Goal: Use online tool/utility: Use online tool/utility

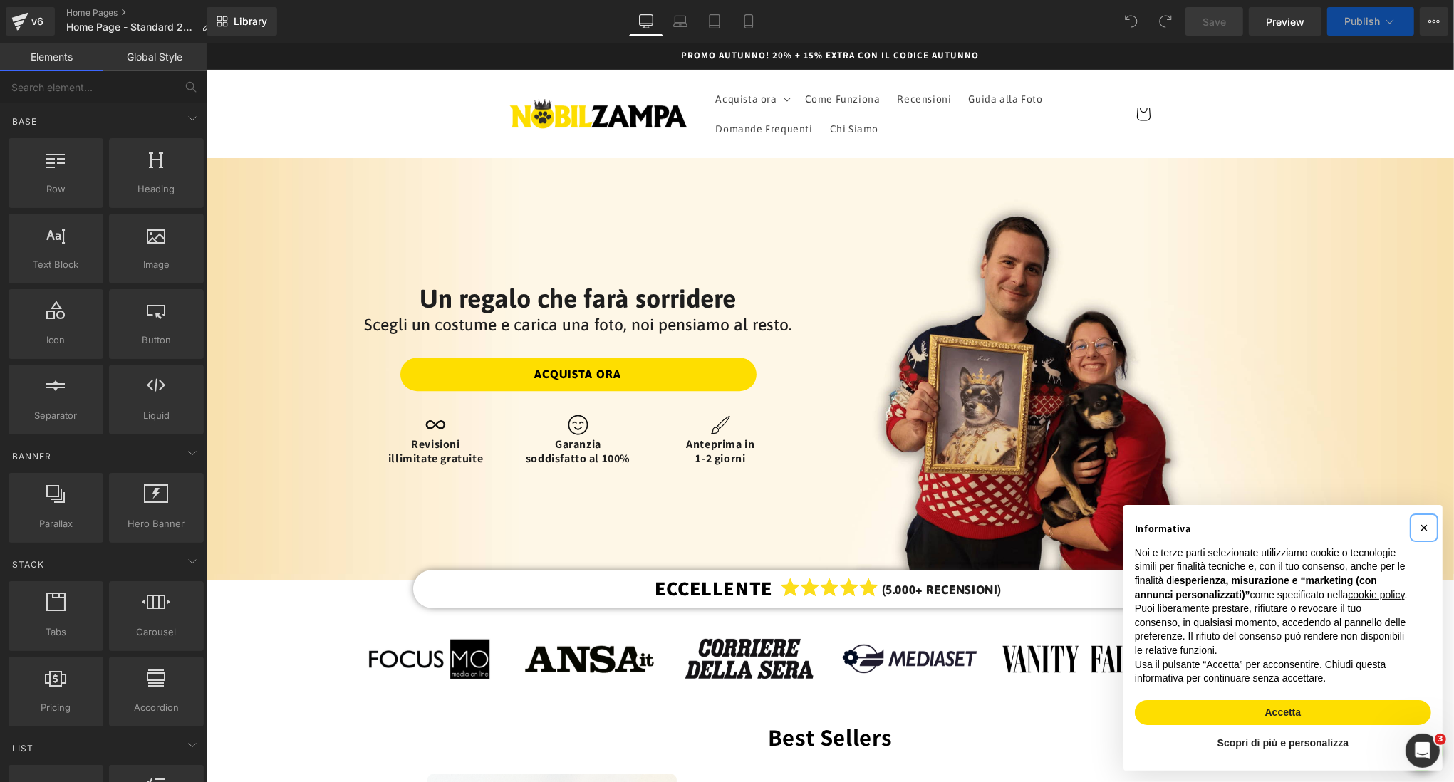
click at [1422, 520] on span "×" at bounding box center [1423, 528] width 9 height 16
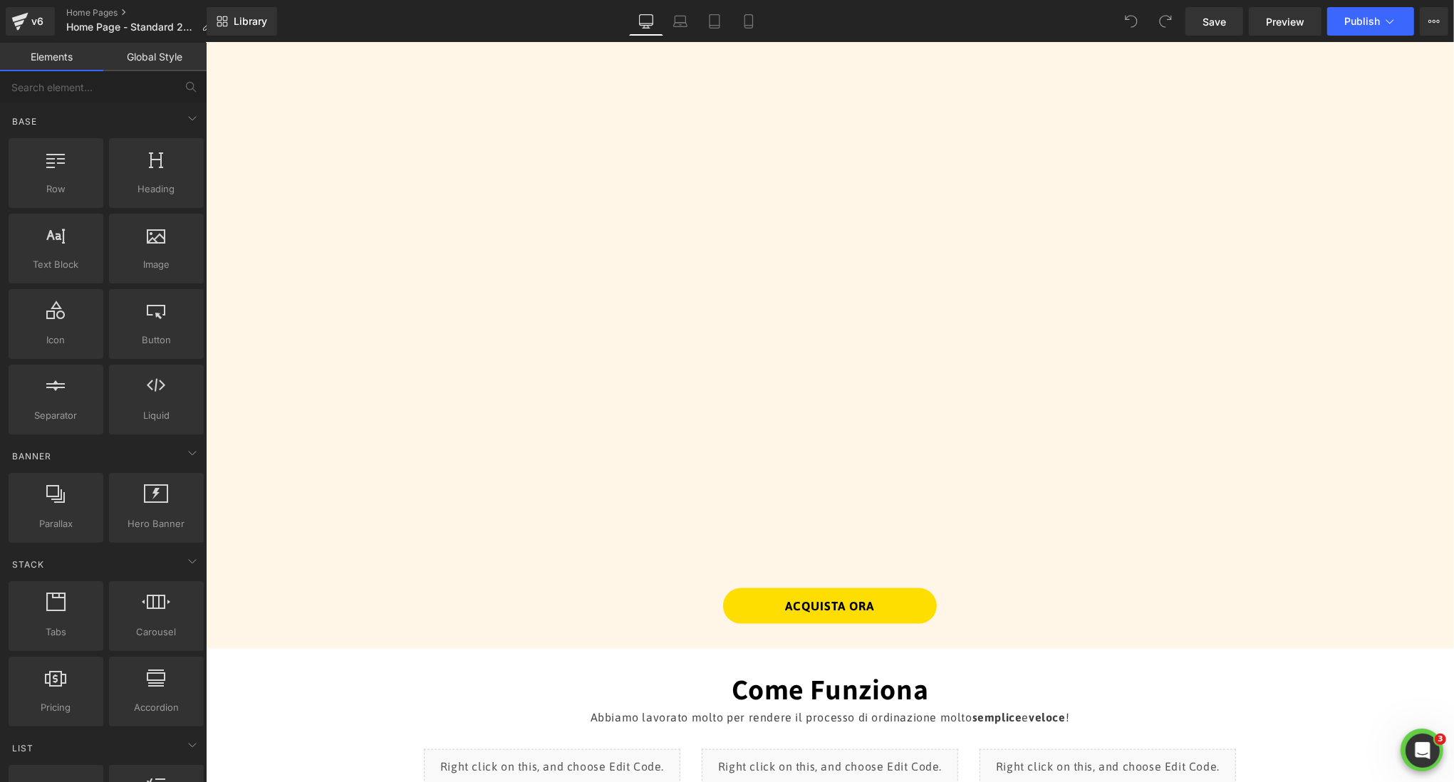
scroll to position [1562, 0]
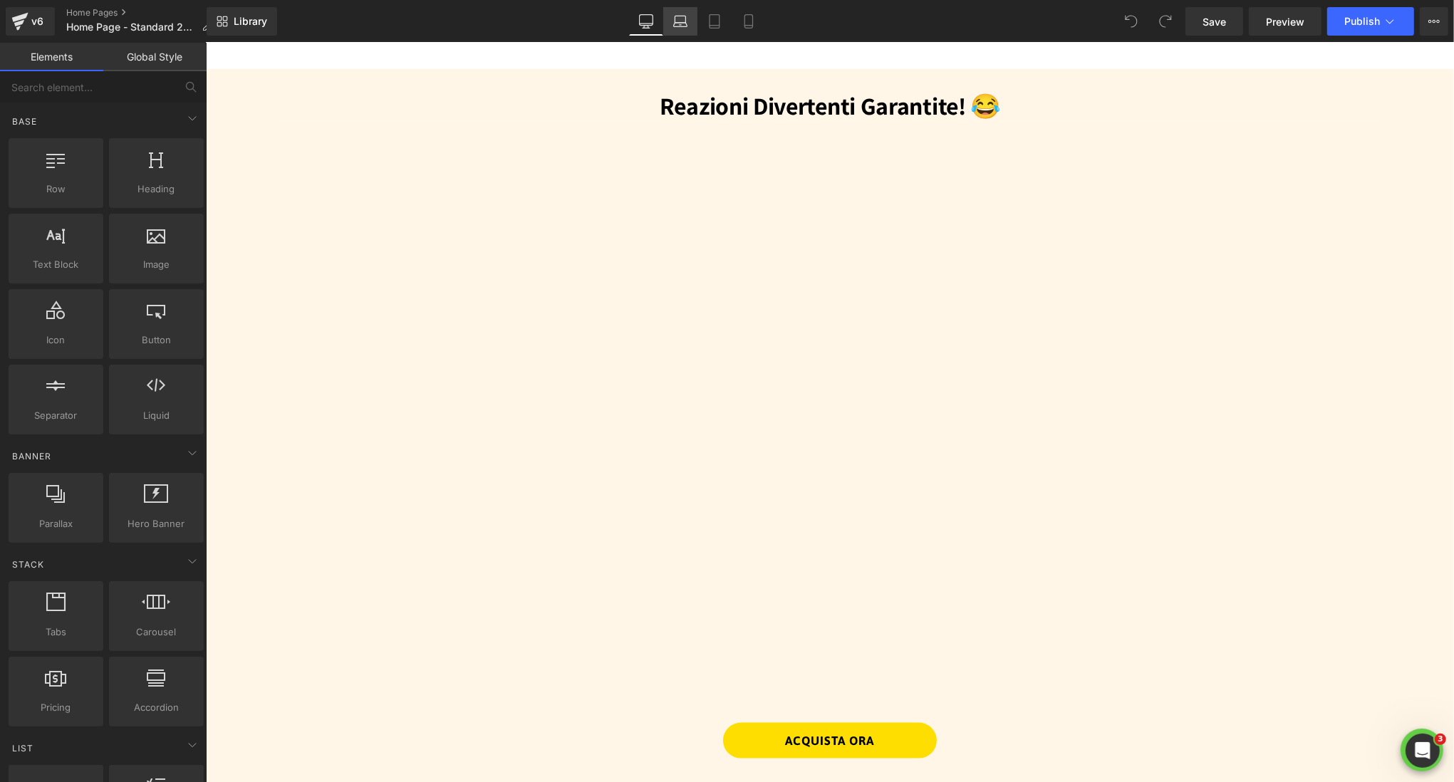
click at [690, 26] on link "Laptop" at bounding box center [680, 21] width 34 height 29
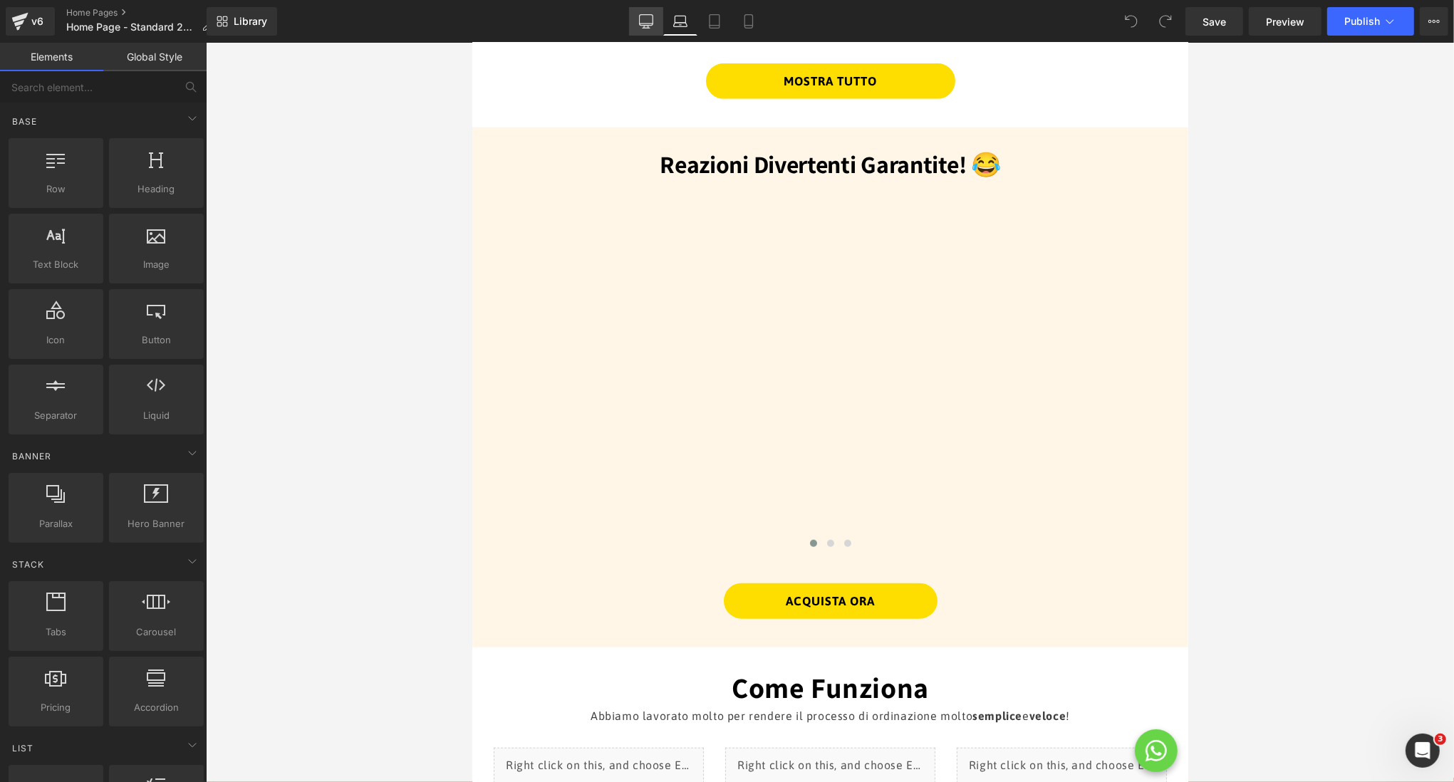
click at [657, 32] on link "Desktop" at bounding box center [646, 21] width 34 height 29
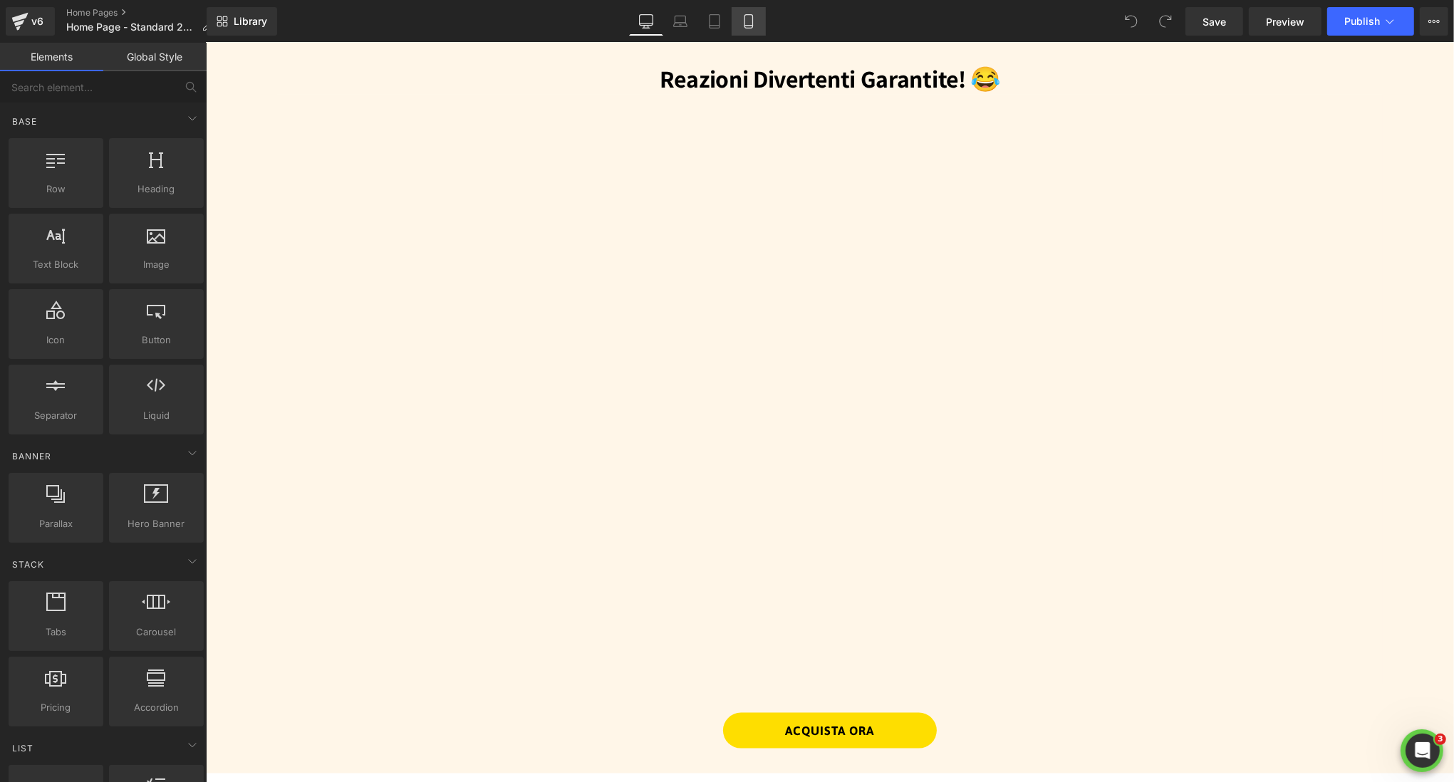
click at [745, 22] on icon at bounding box center [749, 21] width 14 height 14
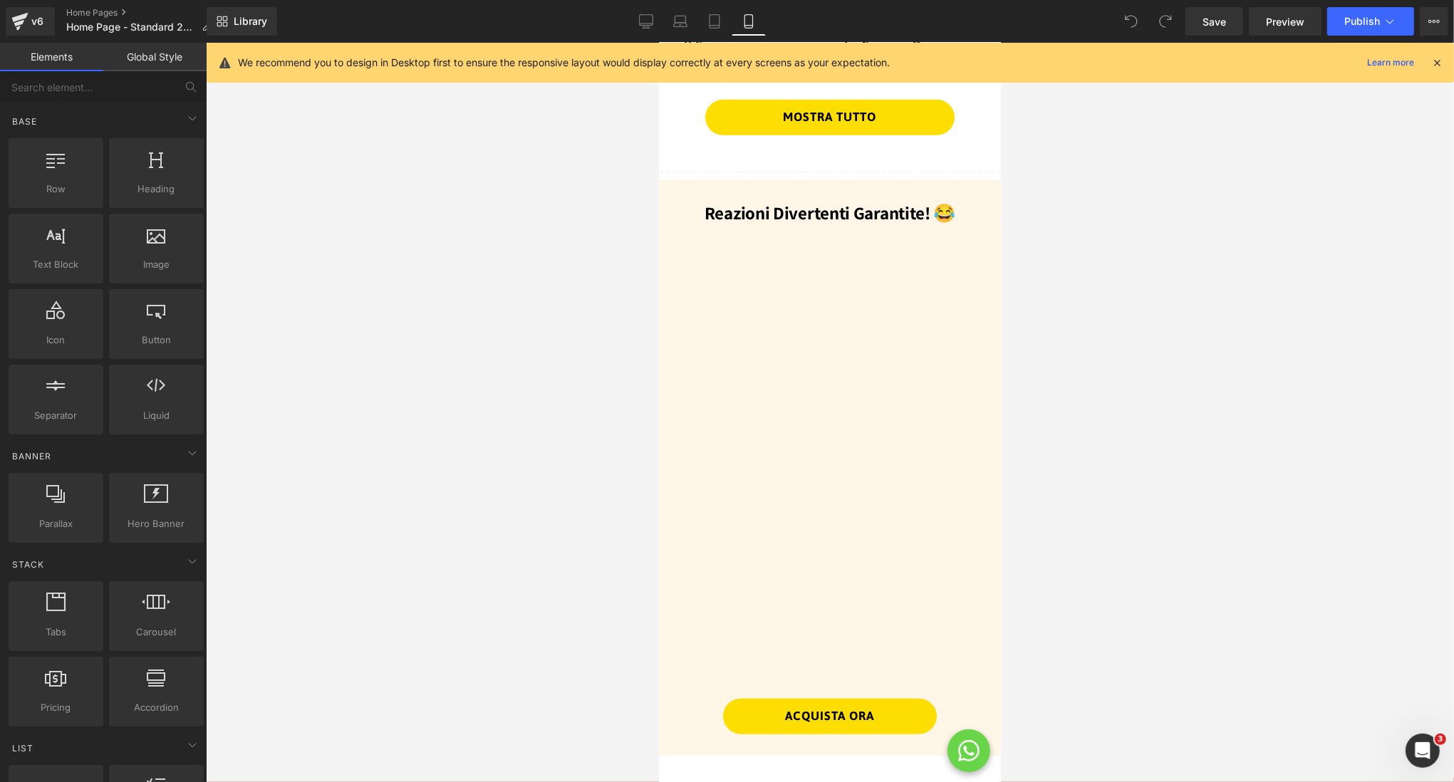
scroll to position [1362, 0]
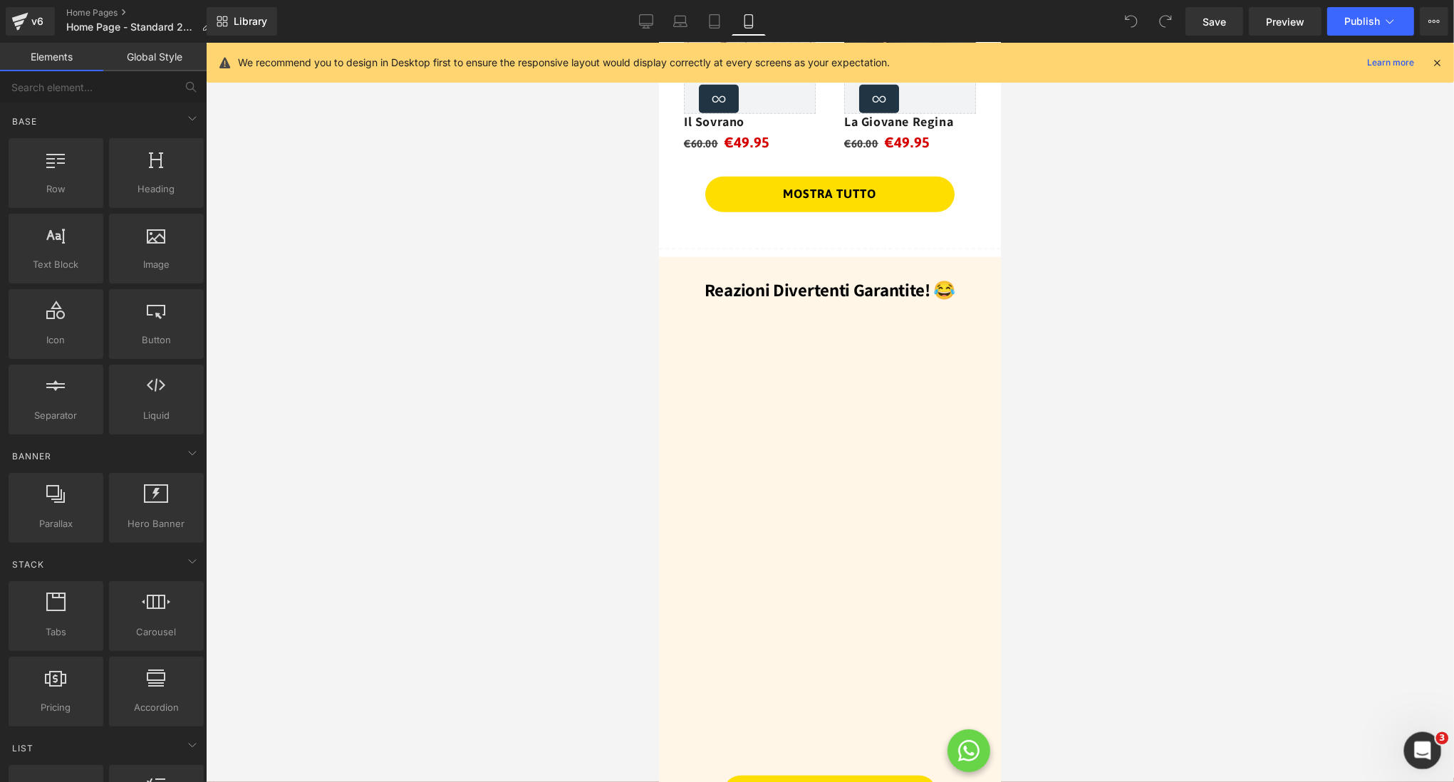
click at [1425, 751] on icon "Apri il messenger Intercom" at bounding box center [1421, 749] width 24 height 24
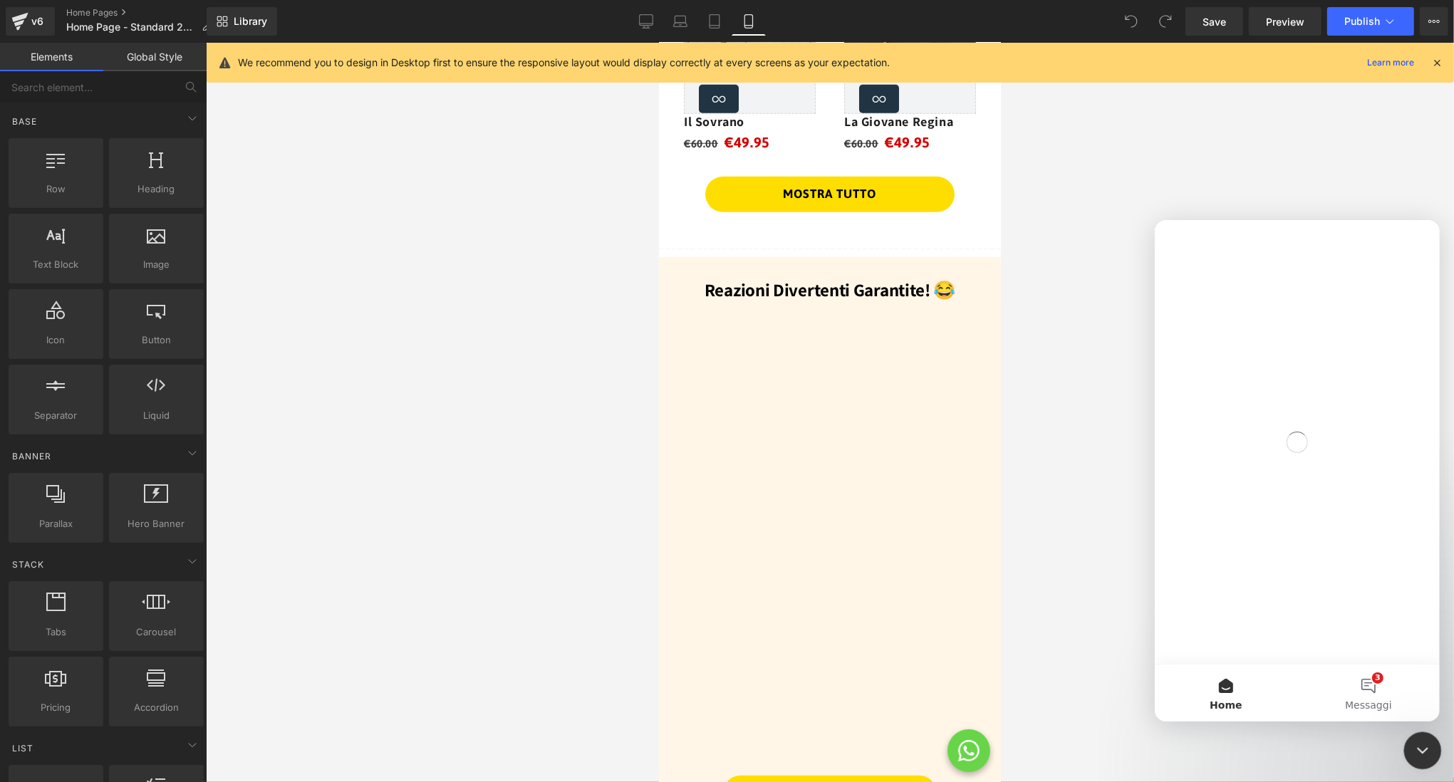
scroll to position [0, 0]
click at [1373, 683] on button "3 Messaggi" at bounding box center [1368, 692] width 143 height 57
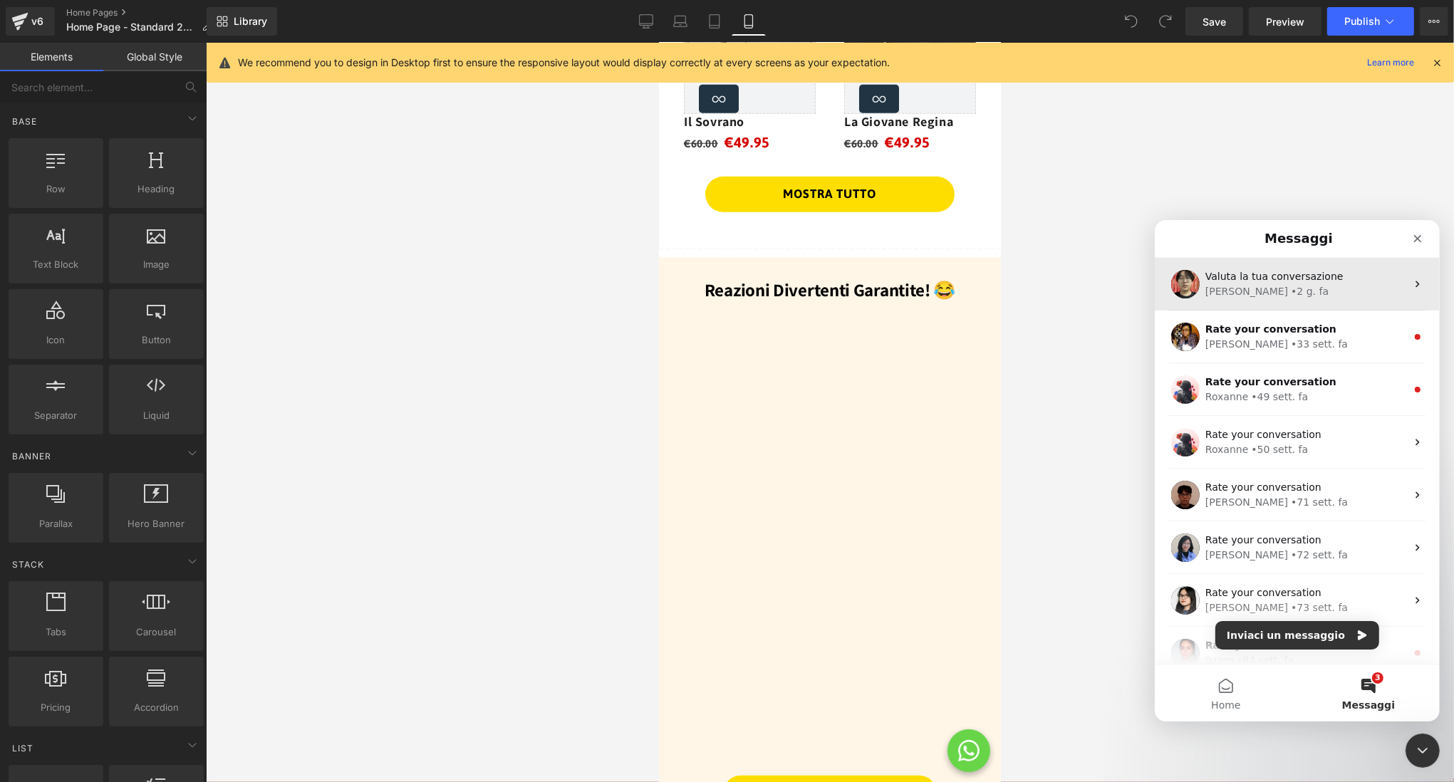
click at [1330, 290] on div "[PERSON_NAME] • 2 g. fa" at bounding box center [1305, 291] width 201 height 15
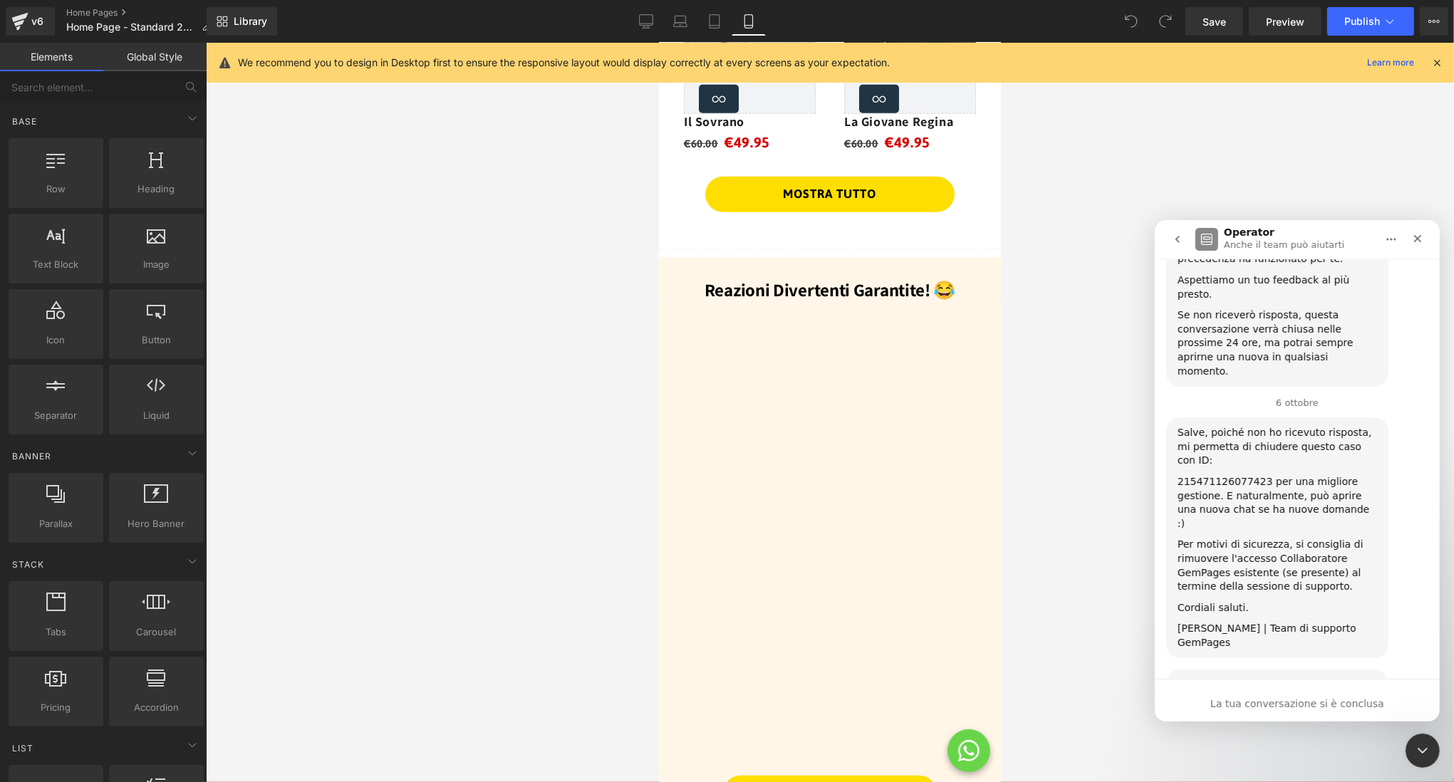
scroll to position [3944, 0]
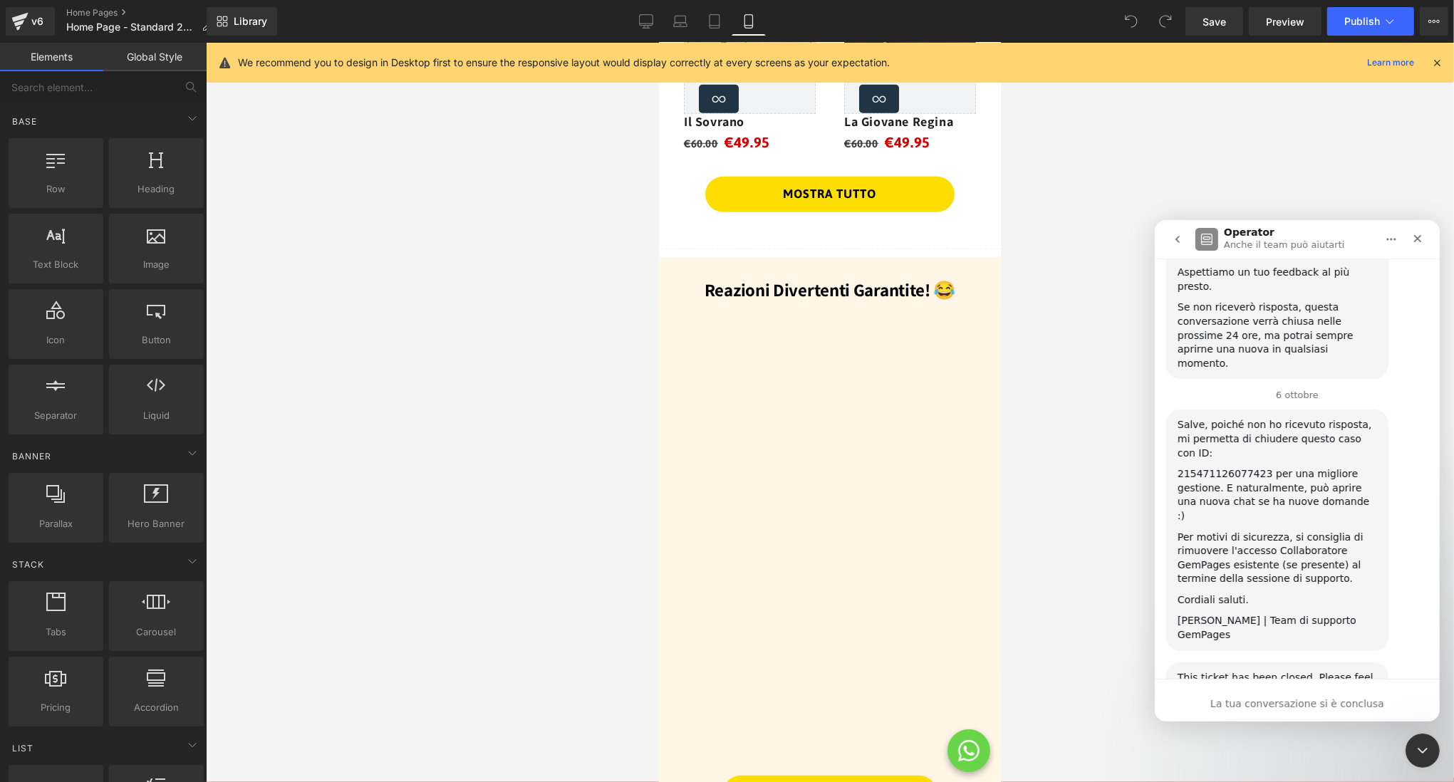
click at [1181, 246] on button "go back" at bounding box center [1177, 238] width 27 height 27
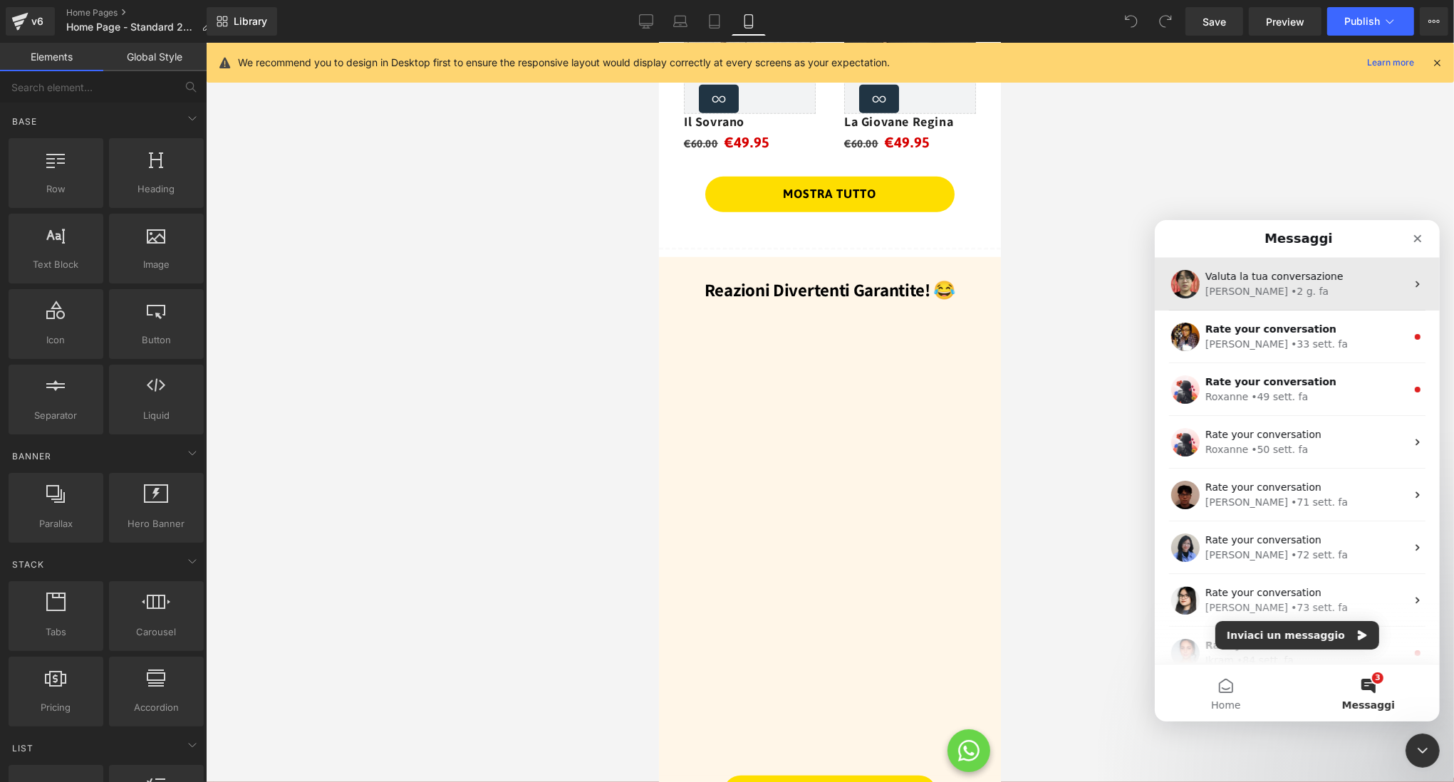
scroll to position [0, 0]
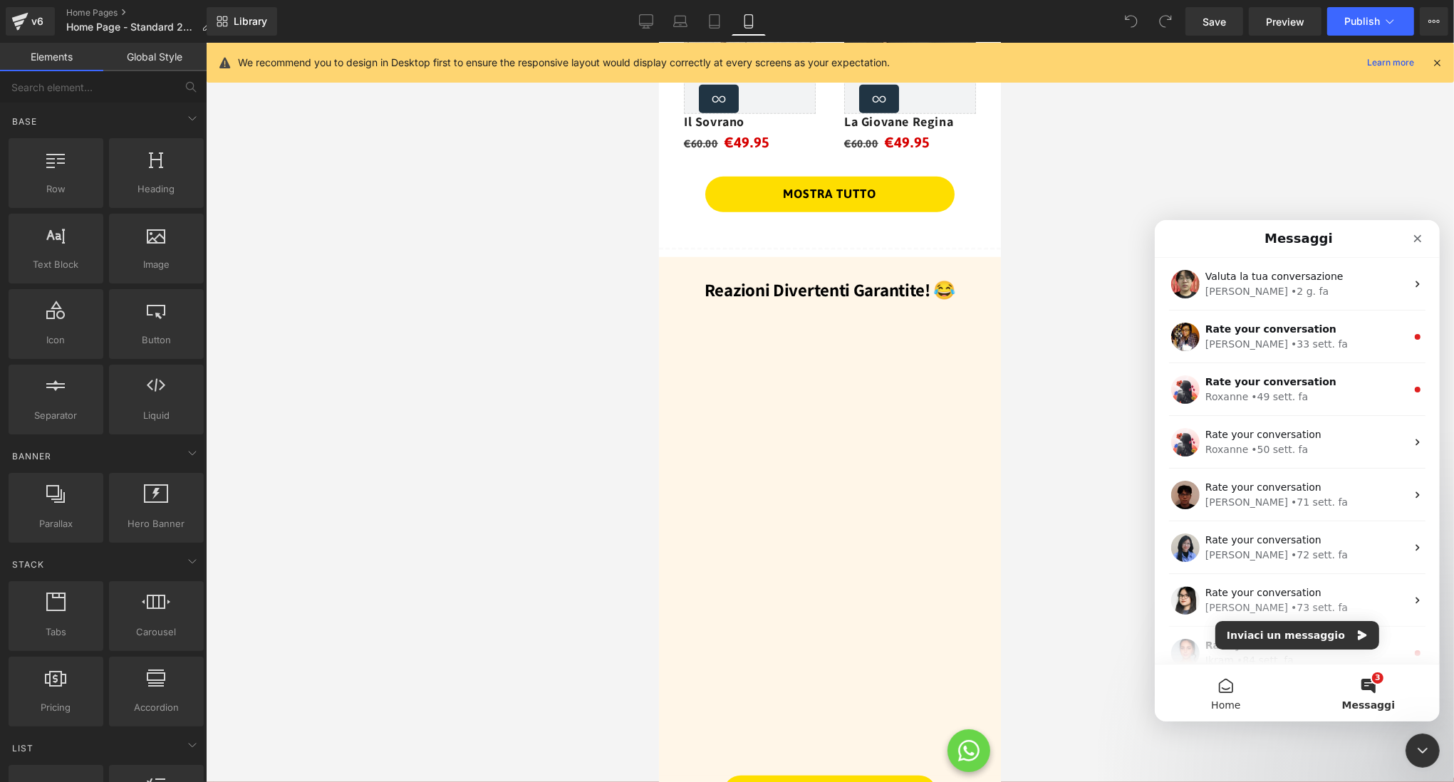
click at [1238, 691] on button "Home" at bounding box center [1225, 692] width 143 height 57
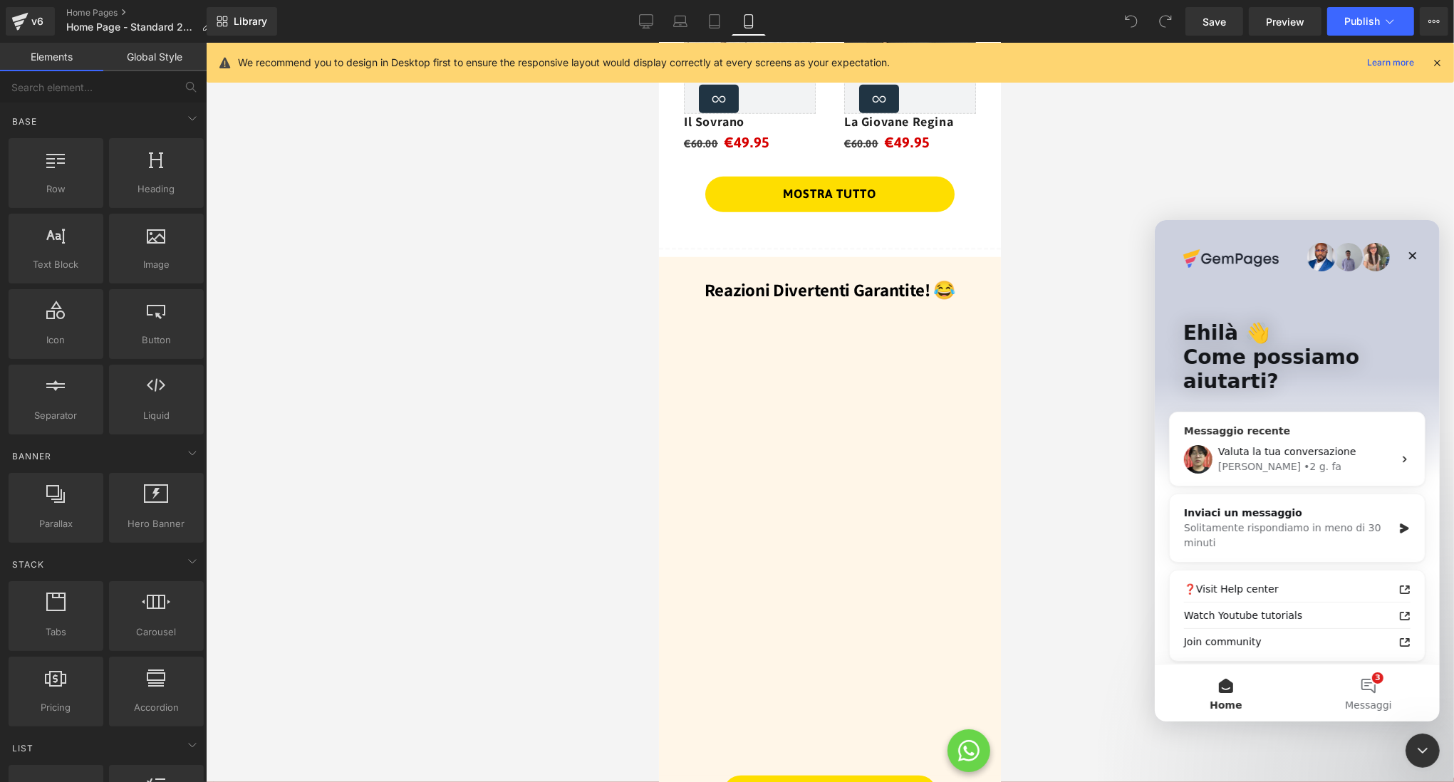
click at [1322, 445] on span "Valuta la tua conversazione" at bounding box center [1287, 450] width 138 height 11
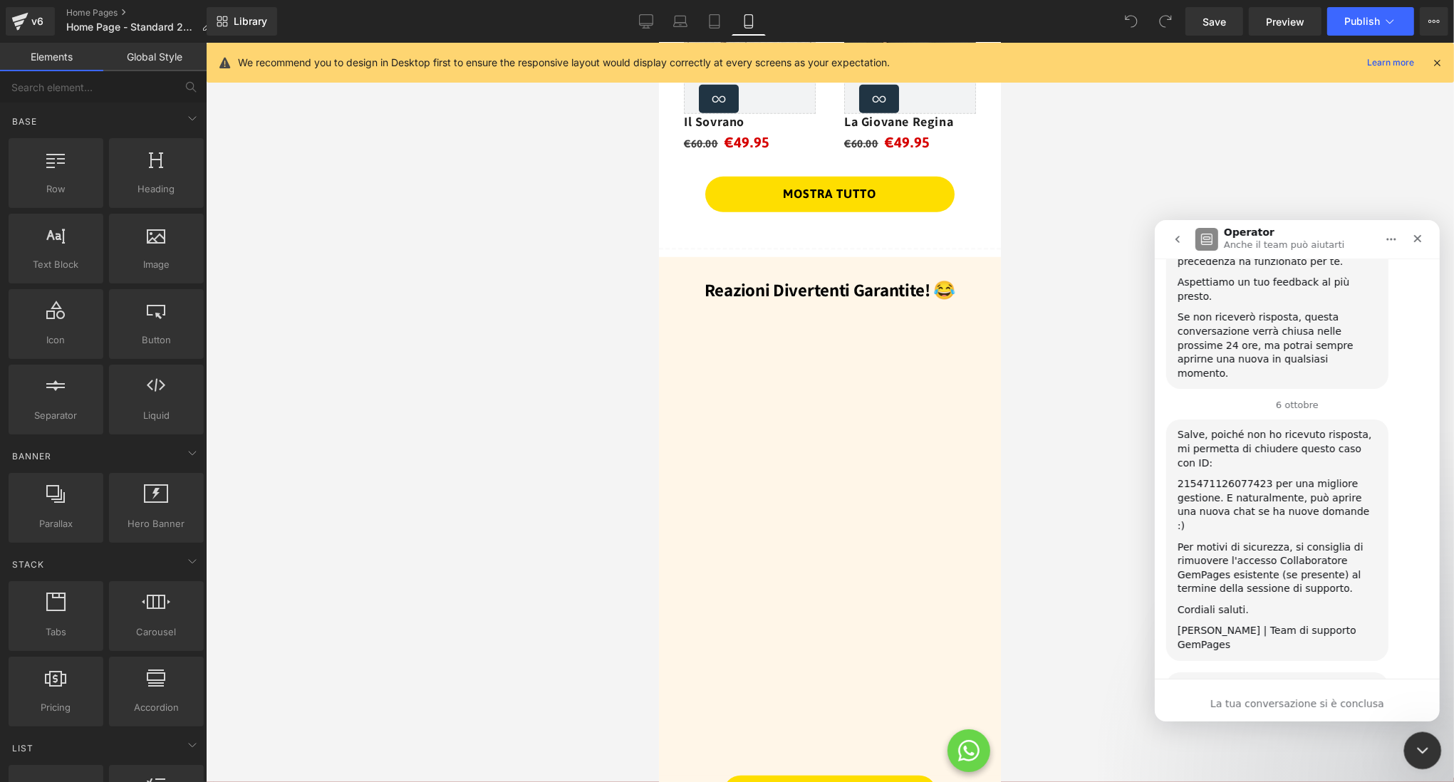
scroll to position [3944, 0]
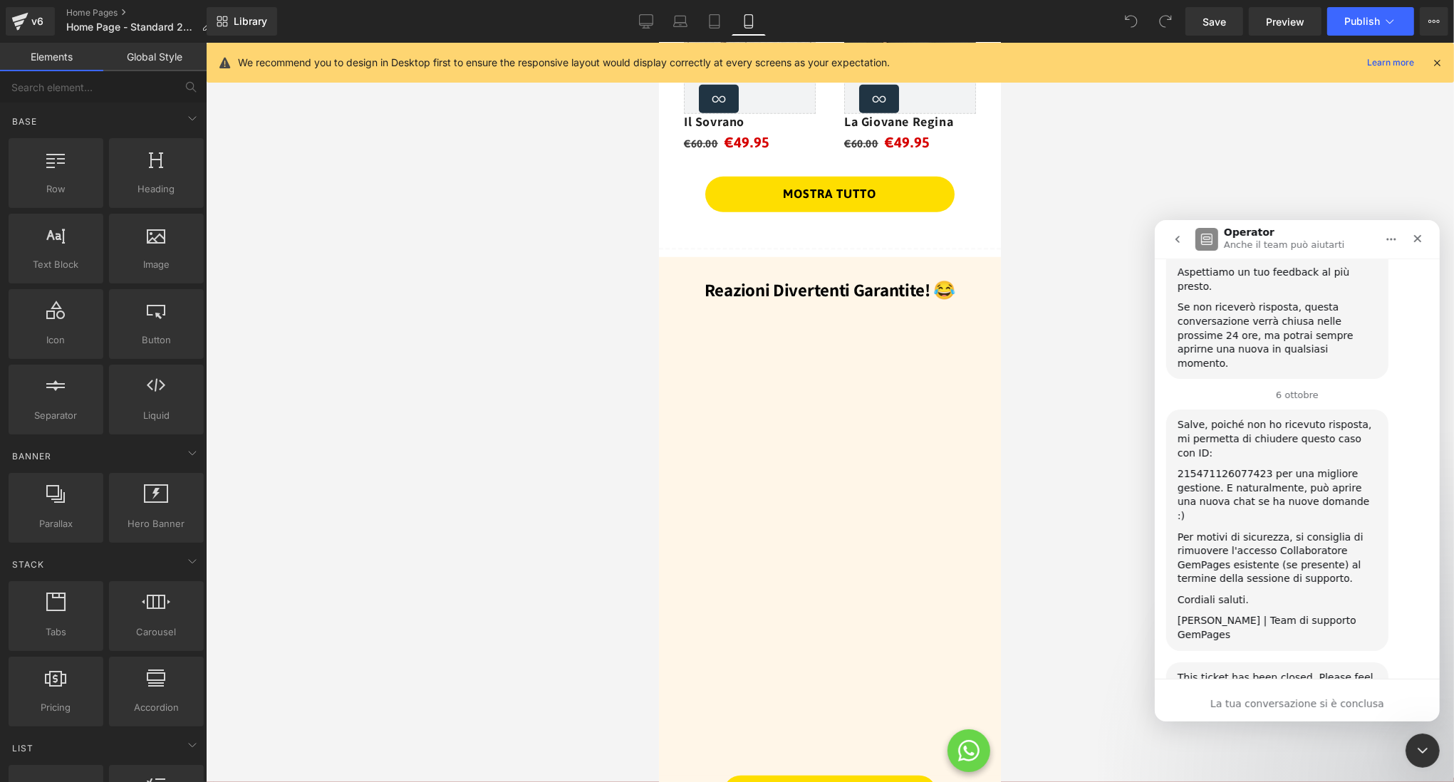
click at [1186, 244] on button "go back" at bounding box center [1177, 238] width 27 height 27
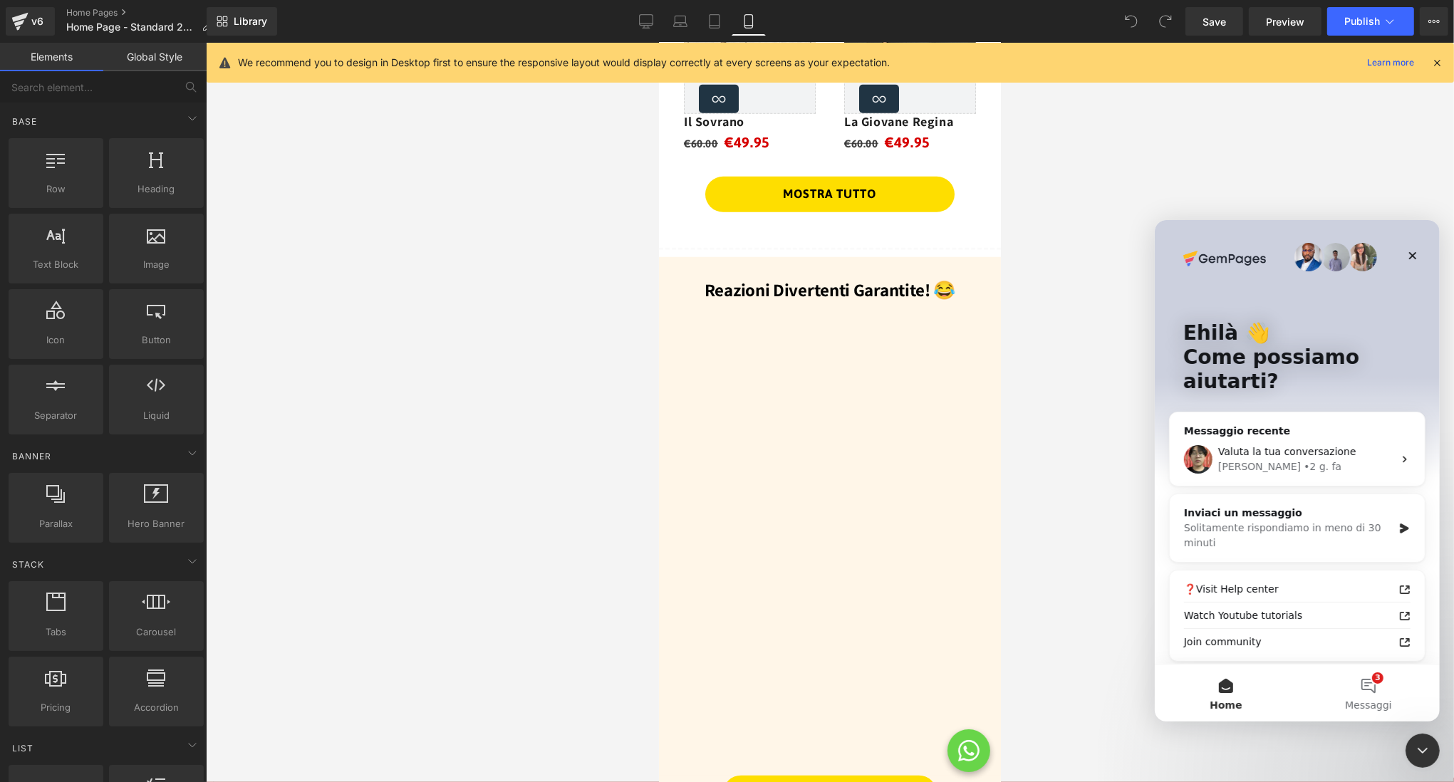
scroll to position [0, 0]
click at [956, 291] on div at bounding box center [727, 370] width 1454 height 740
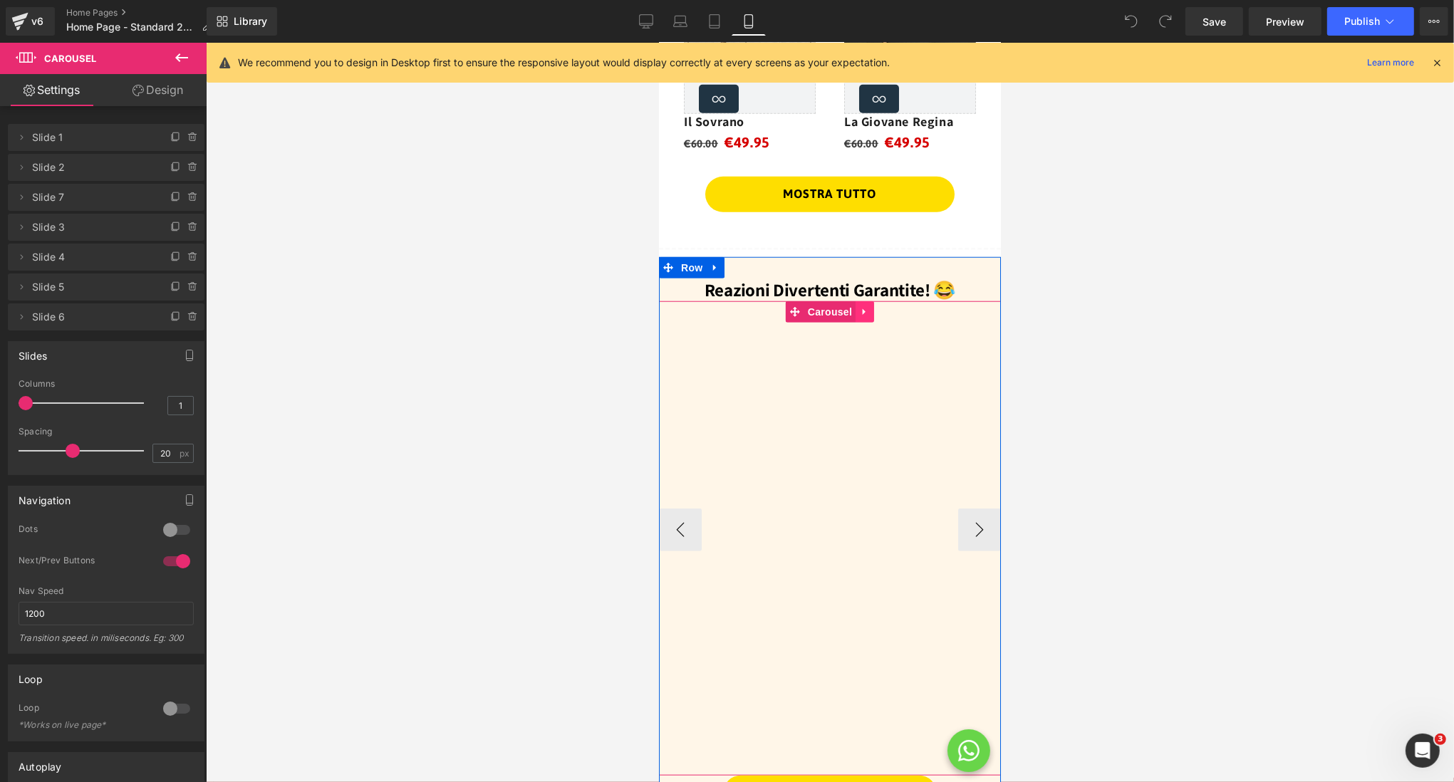
click at [865, 314] on icon at bounding box center [864, 312] width 10 height 11
click at [786, 314] on link "Carousel" at bounding box center [792, 311] width 70 height 21
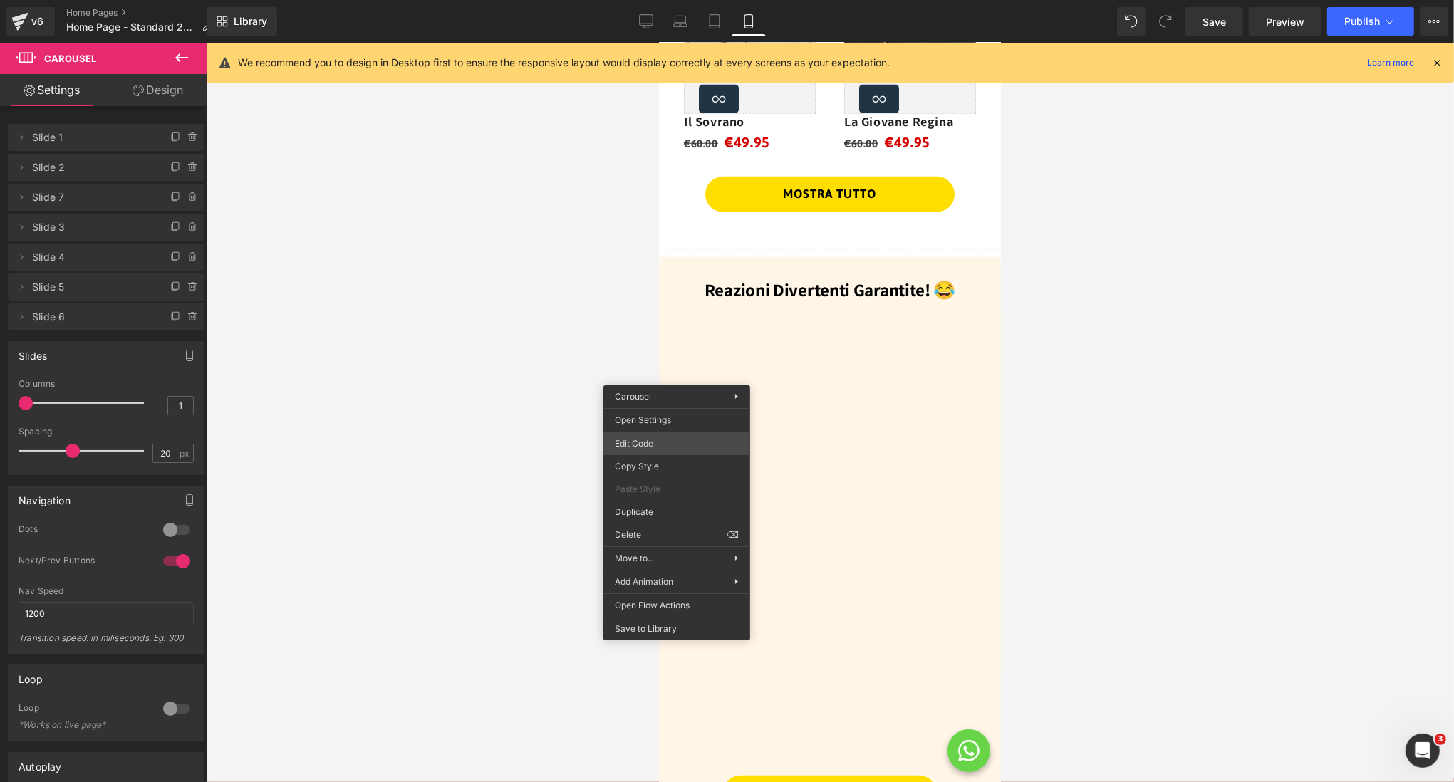
click at [681, 0] on div "Carousel You are previewing how the will restyle your page. You can not edit El…" at bounding box center [727, 0] width 1454 height 0
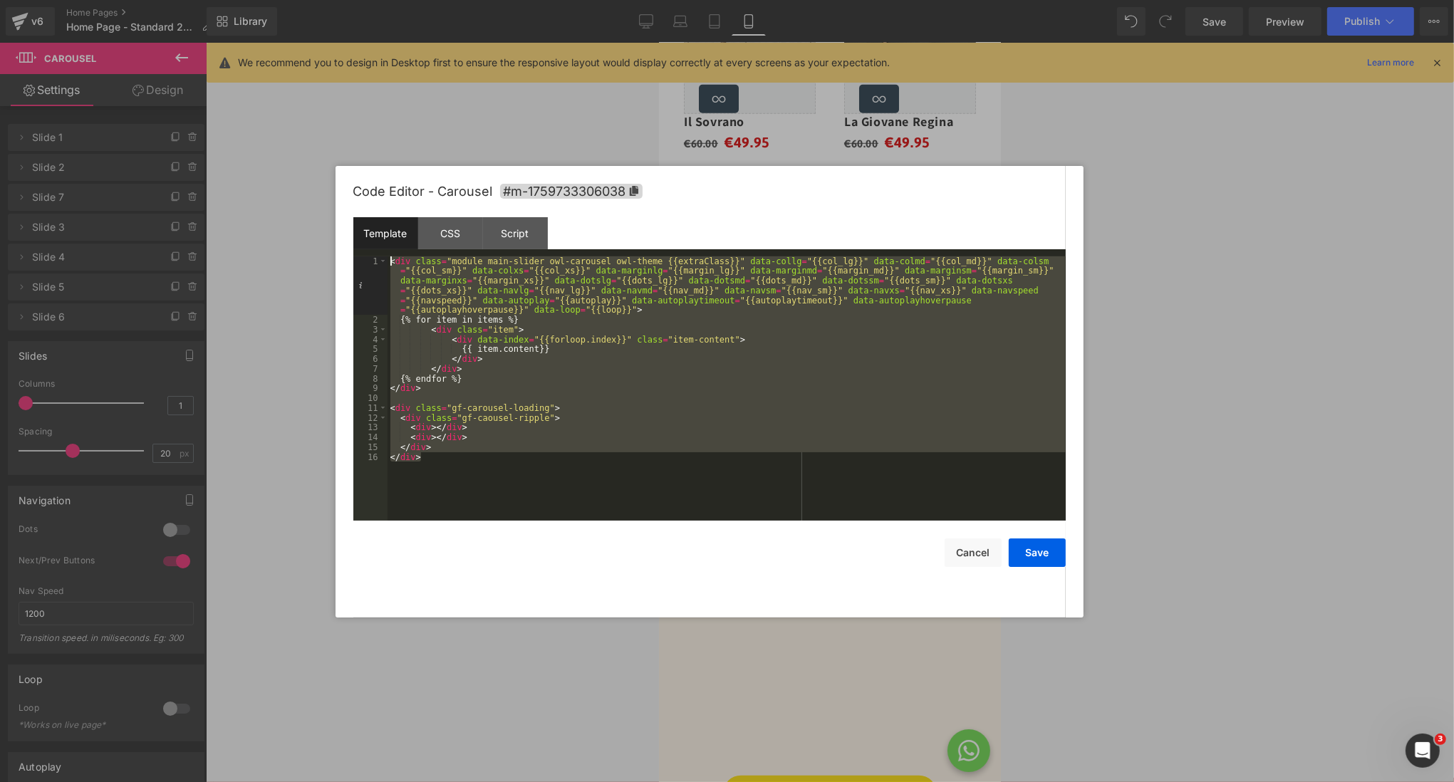
drag, startPoint x: 485, startPoint y: 468, endPoint x: 295, endPoint y: 236, distance: 299.8
click at [295, 236] on body "Carousel You are previewing how the will restyle your page. You can not edit El…" at bounding box center [727, 391] width 1454 height 782
drag, startPoint x: 462, startPoint y: 440, endPoint x: 340, endPoint y: 242, distance: 233.2
click at [340, 242] on div "Code Editor - Carousel #m-1759733306038 Template CSS Script Data 1 2 3 4 5 6 7 …" at bounding box center [710, 392] width 748 height 452
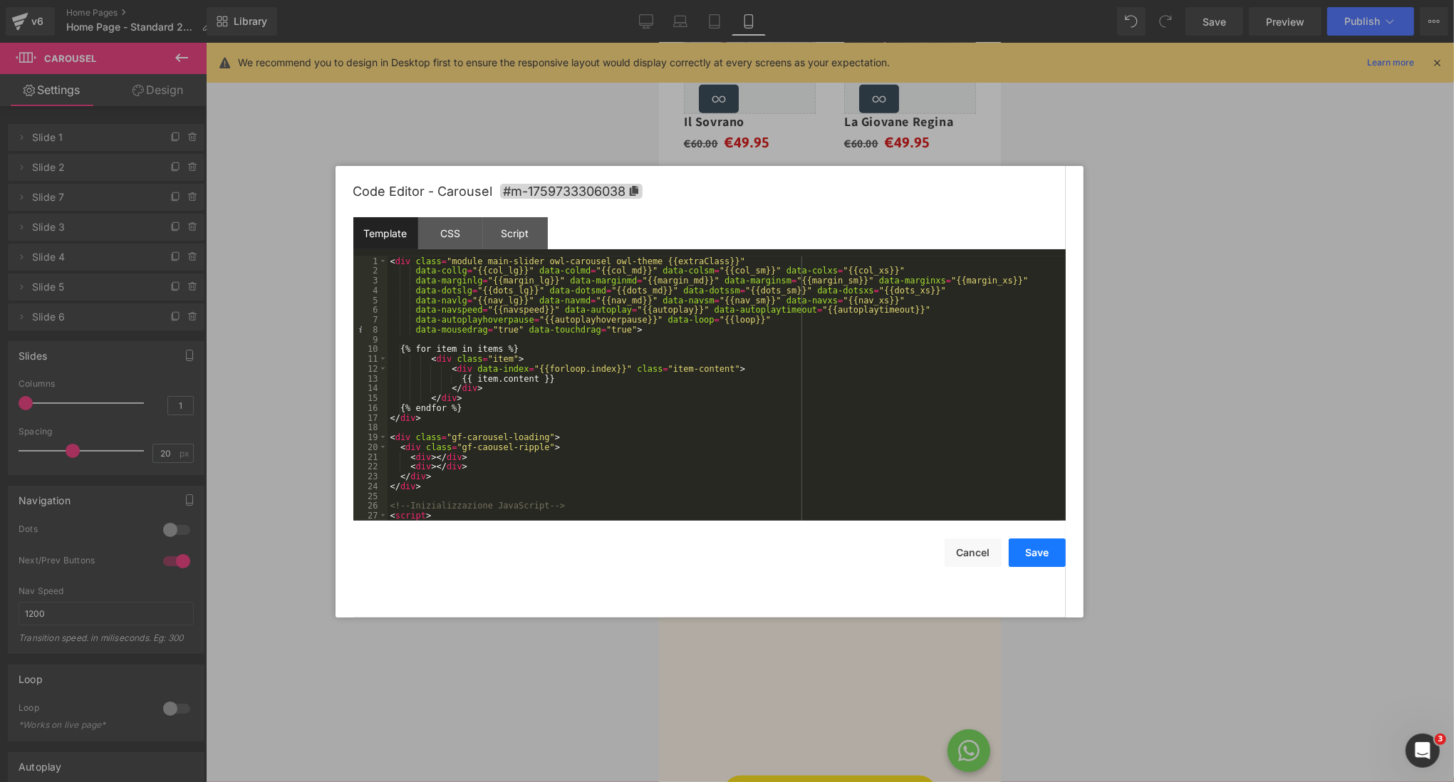
click at [1045, 554] on button "Save" at bounding box center [1037, 553] width 57 height 29
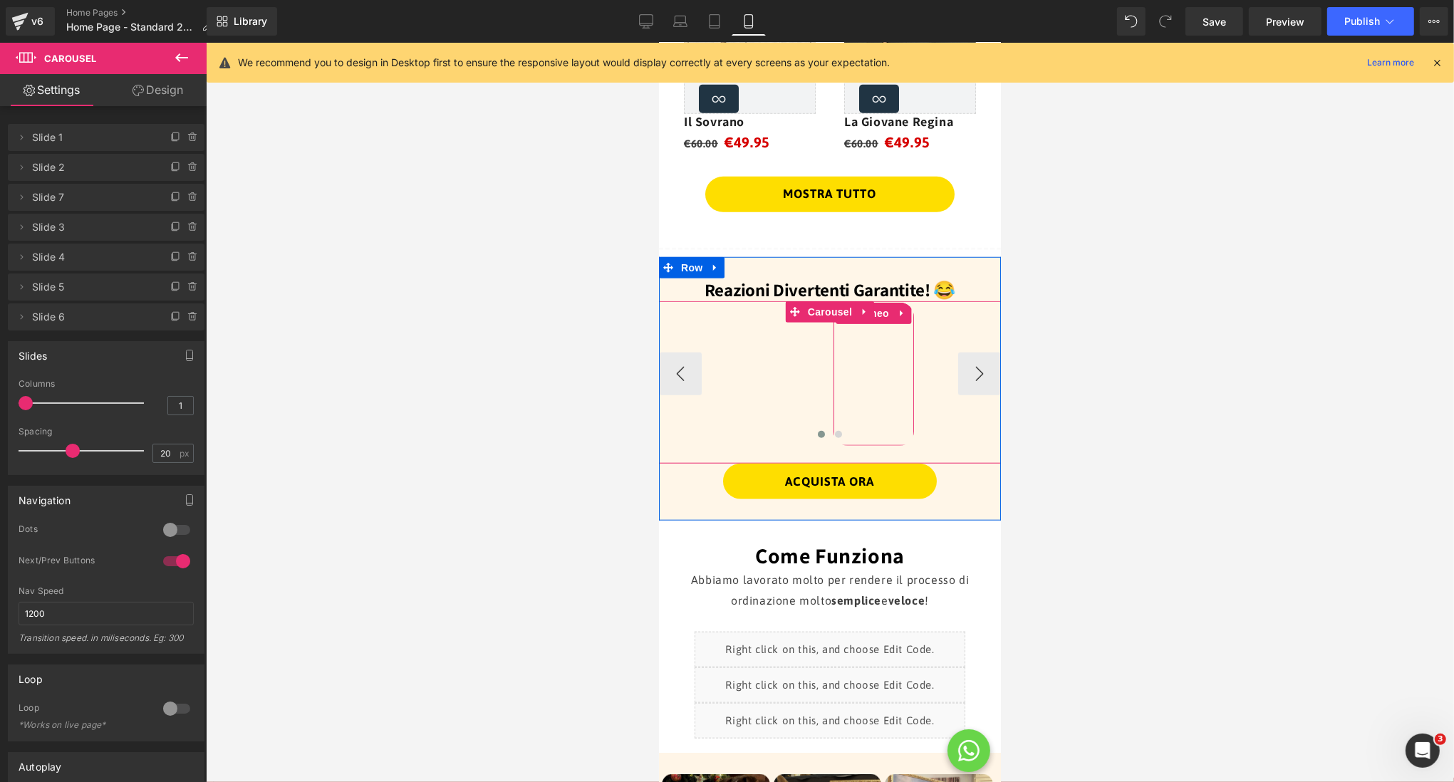
scroll to position [1362, 0]
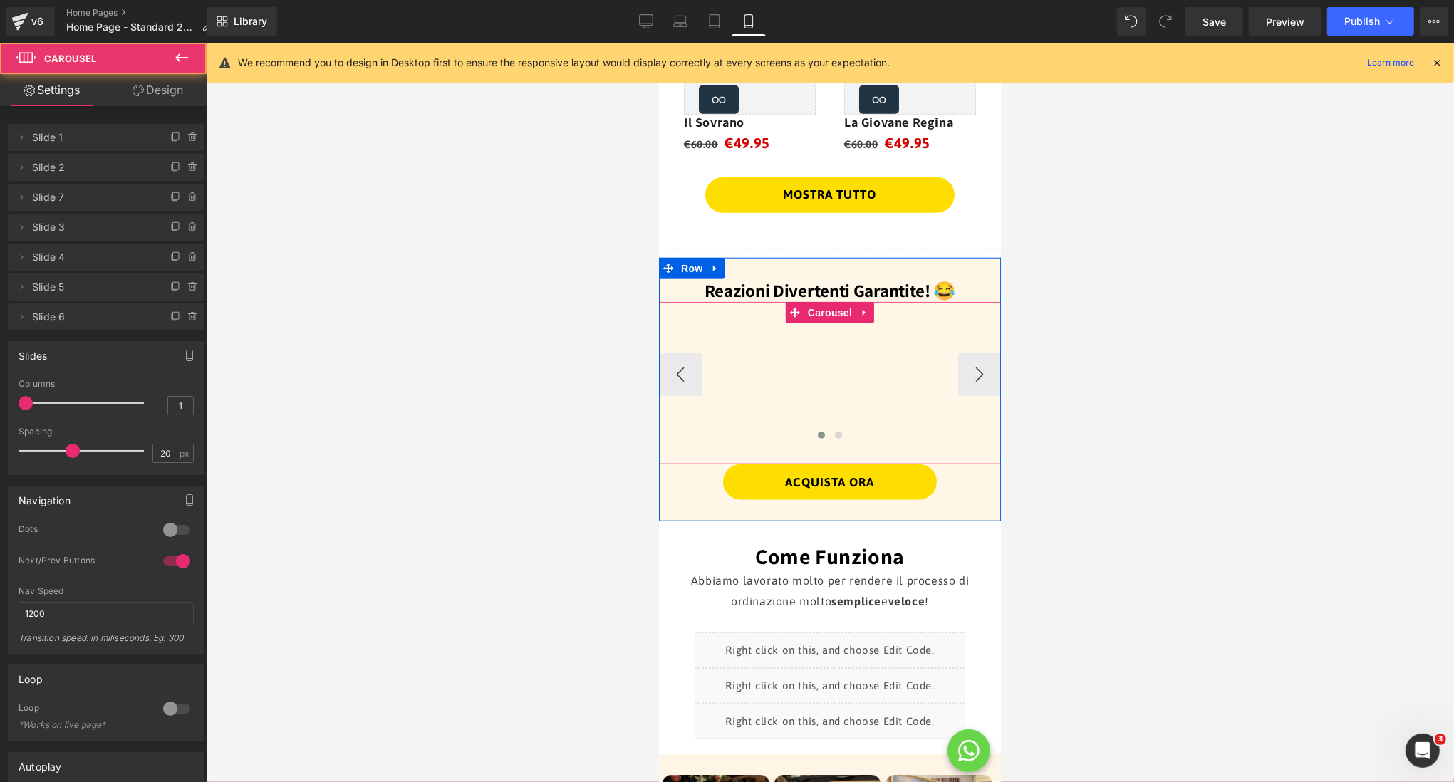
drag, startPoint x: 914, startPoint y: 363, endPoint x: 703, endPoint y: 349, distance: 211.4
click at [703, 349] on div "Vimeo Vimeo Vimeo Vimeo Vimeo Vimeo Vimeo Vimeo" at bounding box center [839, 375] width 1310 height 143
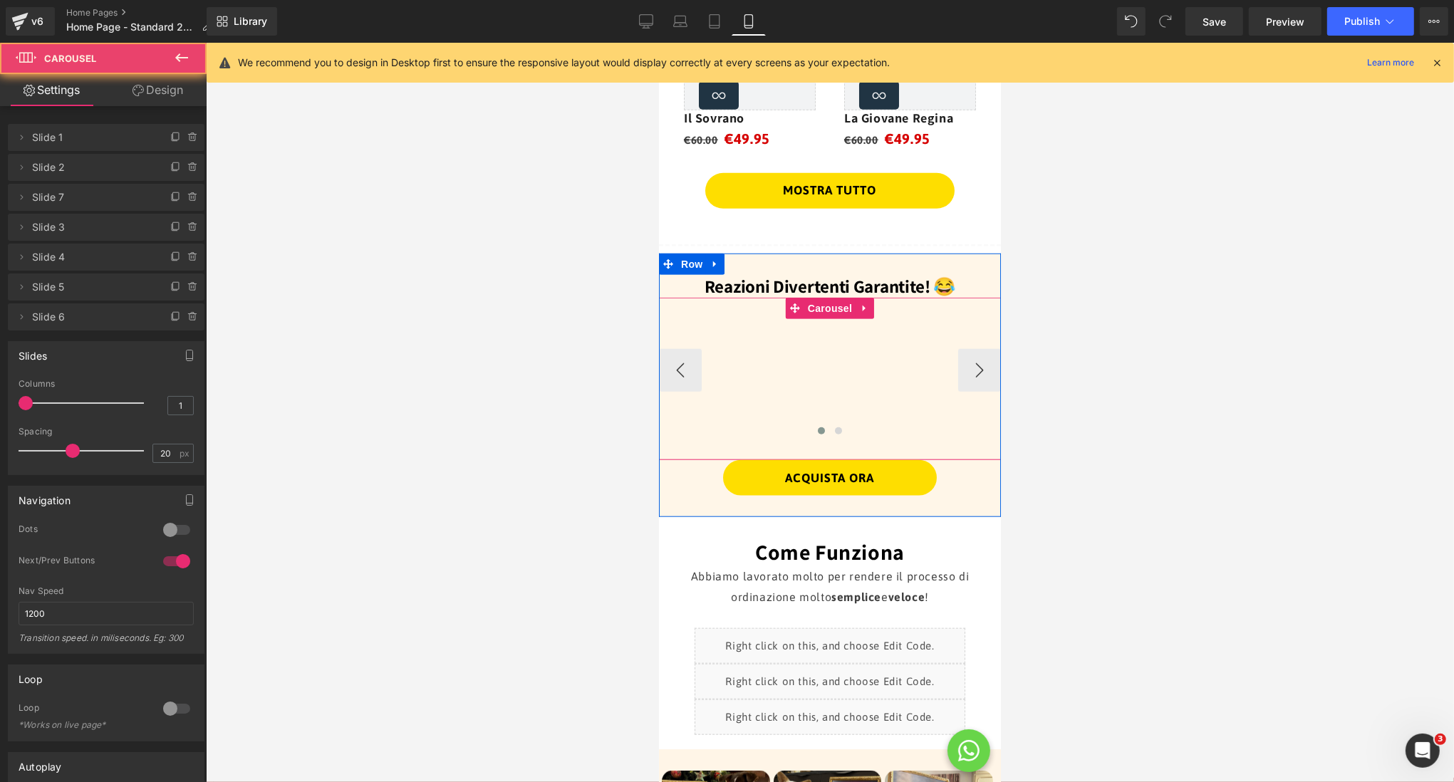
drag, startPoint x: 848, startPoint y: 356, endPoint x: 916, endPoint y: 361, distance: 67.9
click at [918, 360] on div "Vimeo Vimeo Vimeo Vimeo Vimeo Vimeo Vimeo Vimeo" at bounding box center [849, 370] width 1310 height 143
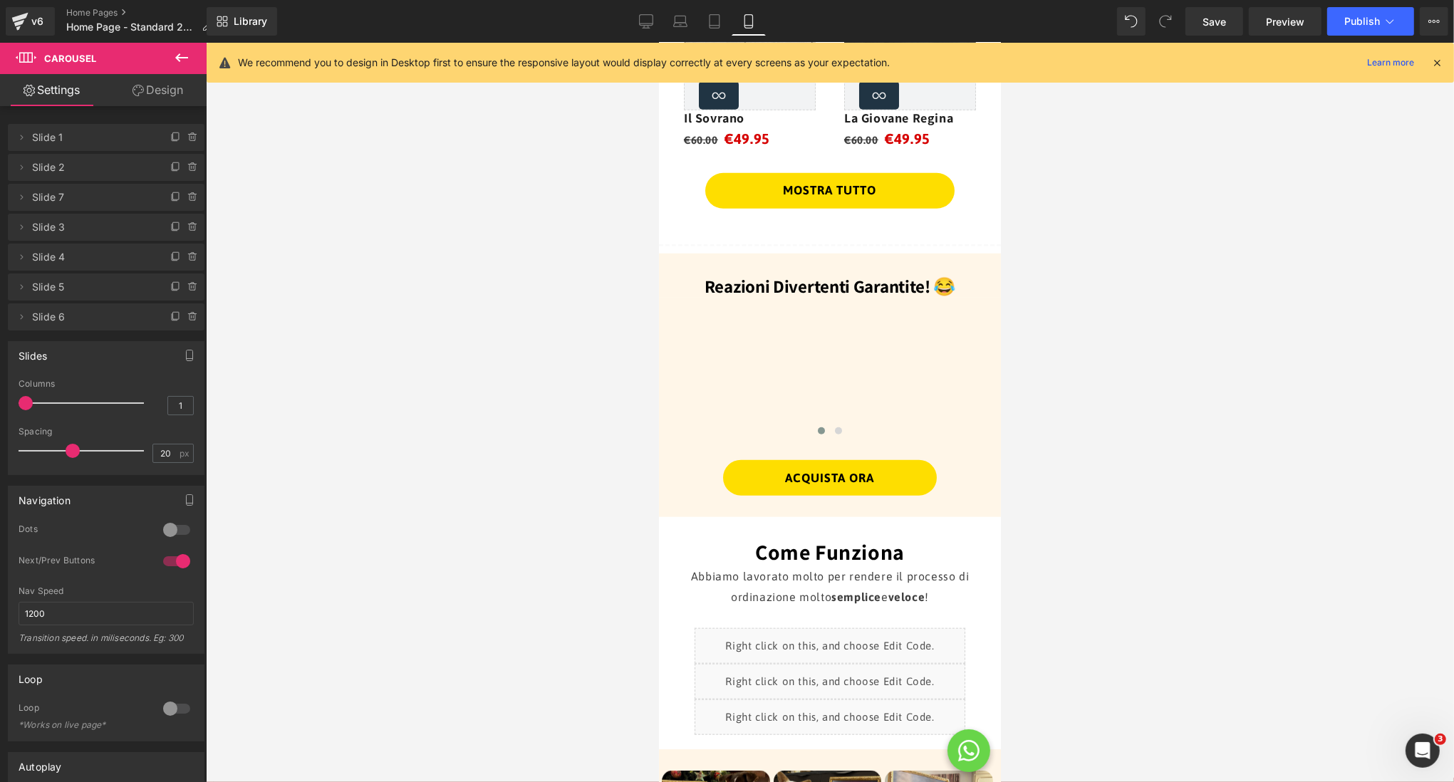
drag, startPoint x: 398, startPoint y: 165, endPoint x: 641, endPoint y: 144, distance: 243.9
click at [425, 163] on div at bounding box center [830, 413] width 1248 height 740
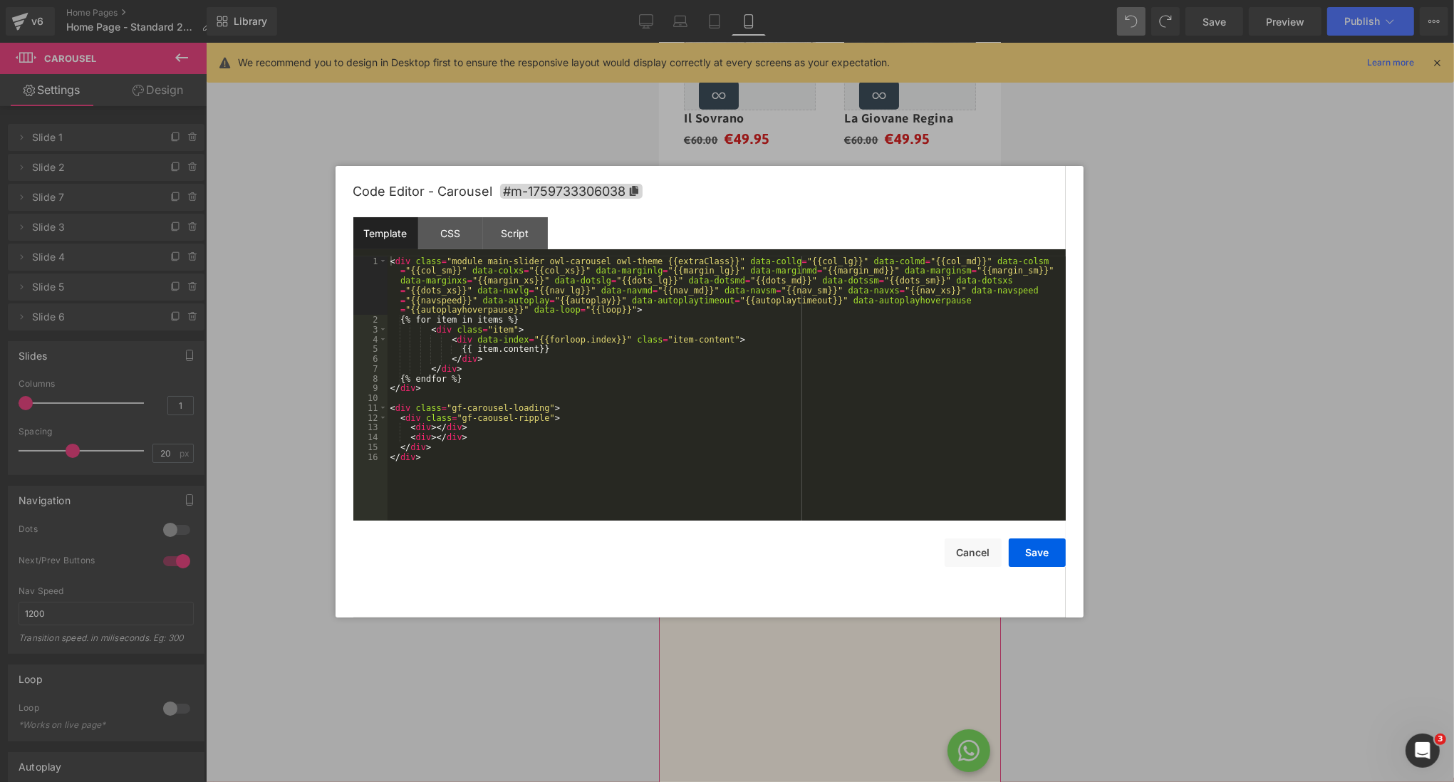
click at [661, 0] on div "Carousel You are previewing how the will restyle your page. You can not edit El…" at bounding box center [727, 0] width 1454 height 0
click at [451, 454] on div "< div class = "module main-slider owl-carousel owl-theme {{extraClass}}" data-c…" at bounding box center [727, 423] width 678 height 333
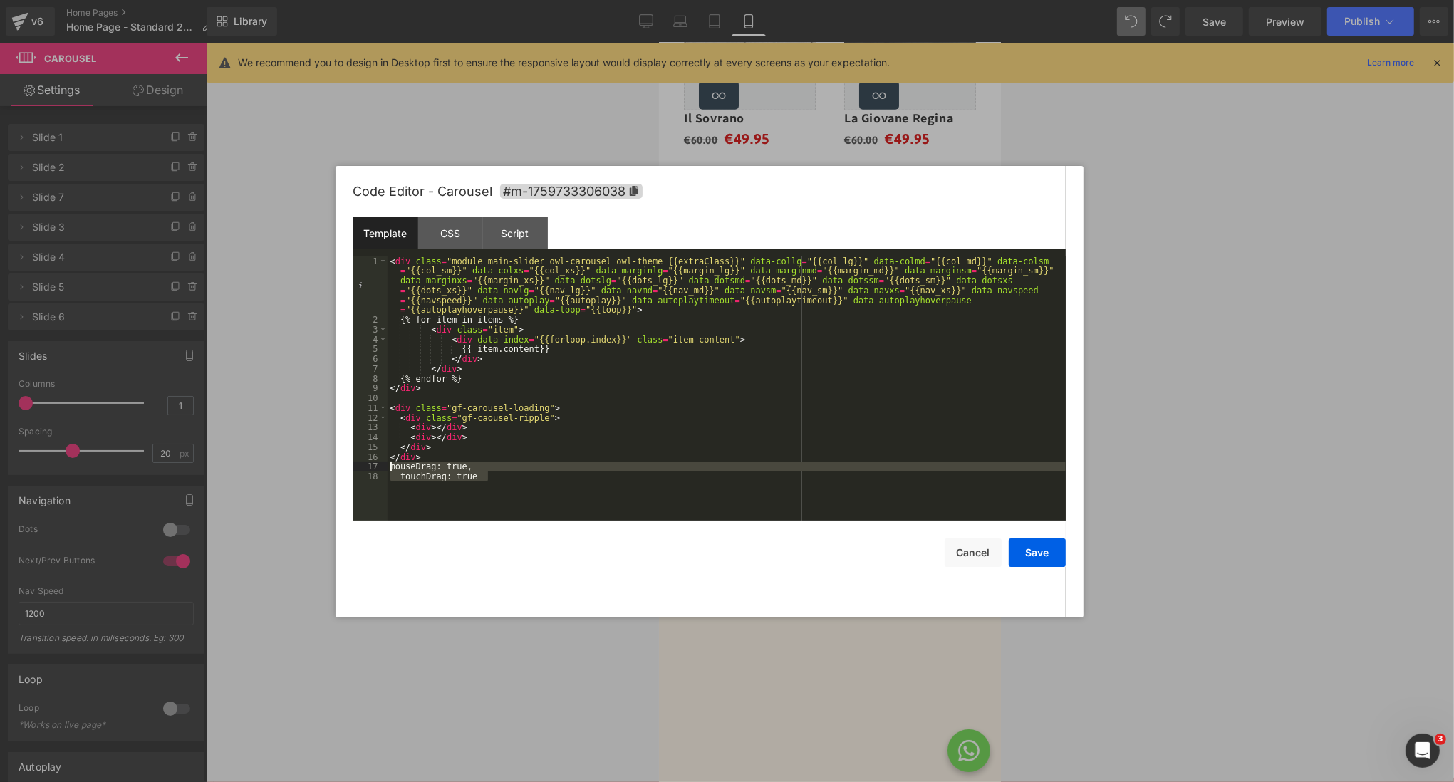
drag, startPoint x: 427, startPoint y: 464, endPoint x: 390, endPoint y: 463, distance: 37.1
click at [390, 463] on div "< div class = "module main-slider owl-carousel owl-theme {{extraClass}}" data-c…" at bounding box center [727, 423] width 678 height 333
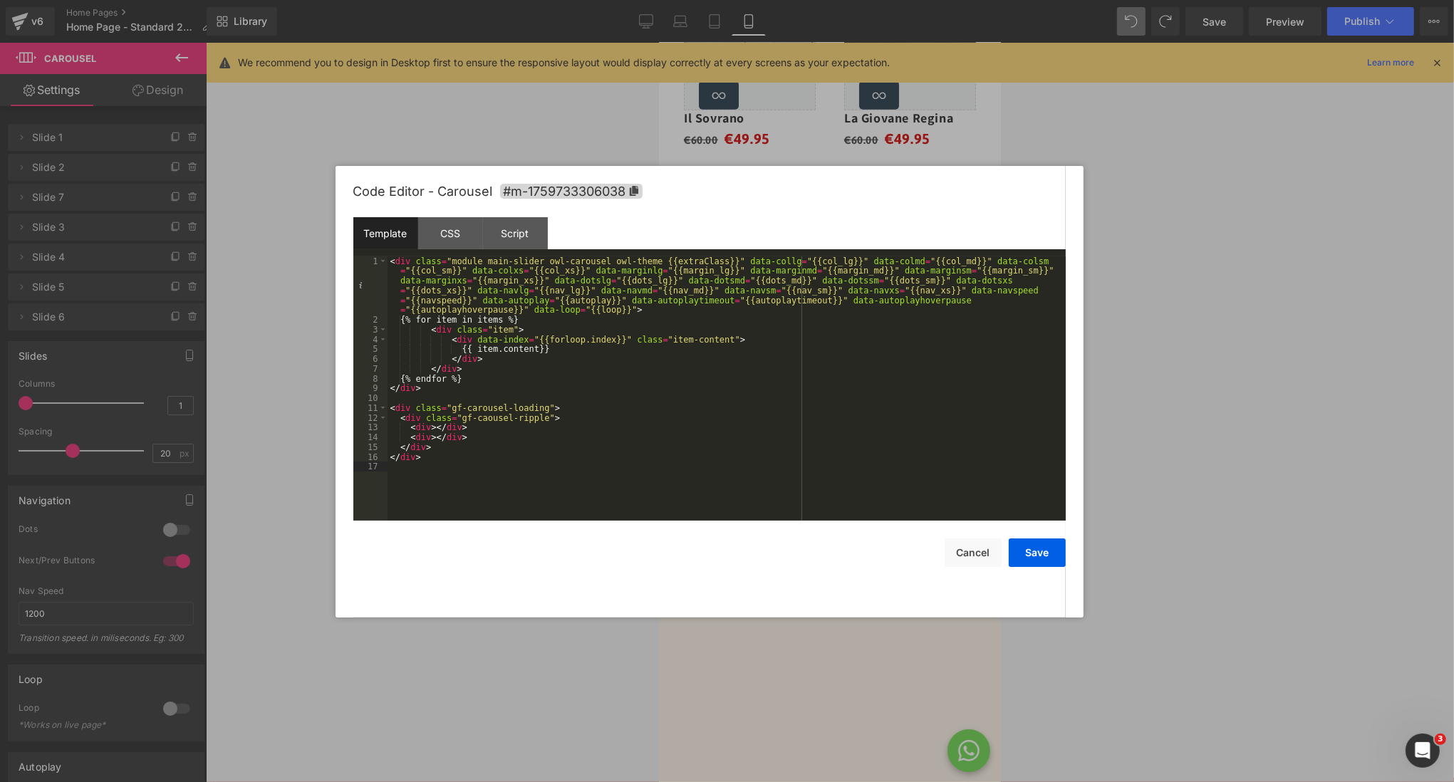
click at [573, 351] on div "< div class = "module main-slider owl-carousel owl-theme {{extraClass}}" data-c…" at bounding box center [727, 423] width 678 height 333
click at [1226, 373] on div at bounding box center [727, 391] width 1454 height 782
click at [672, 0] on div "Carousel You are previewing how the will restyle your page. You can not edit El…" at bounding box center [727, 0] width 1454 height 0
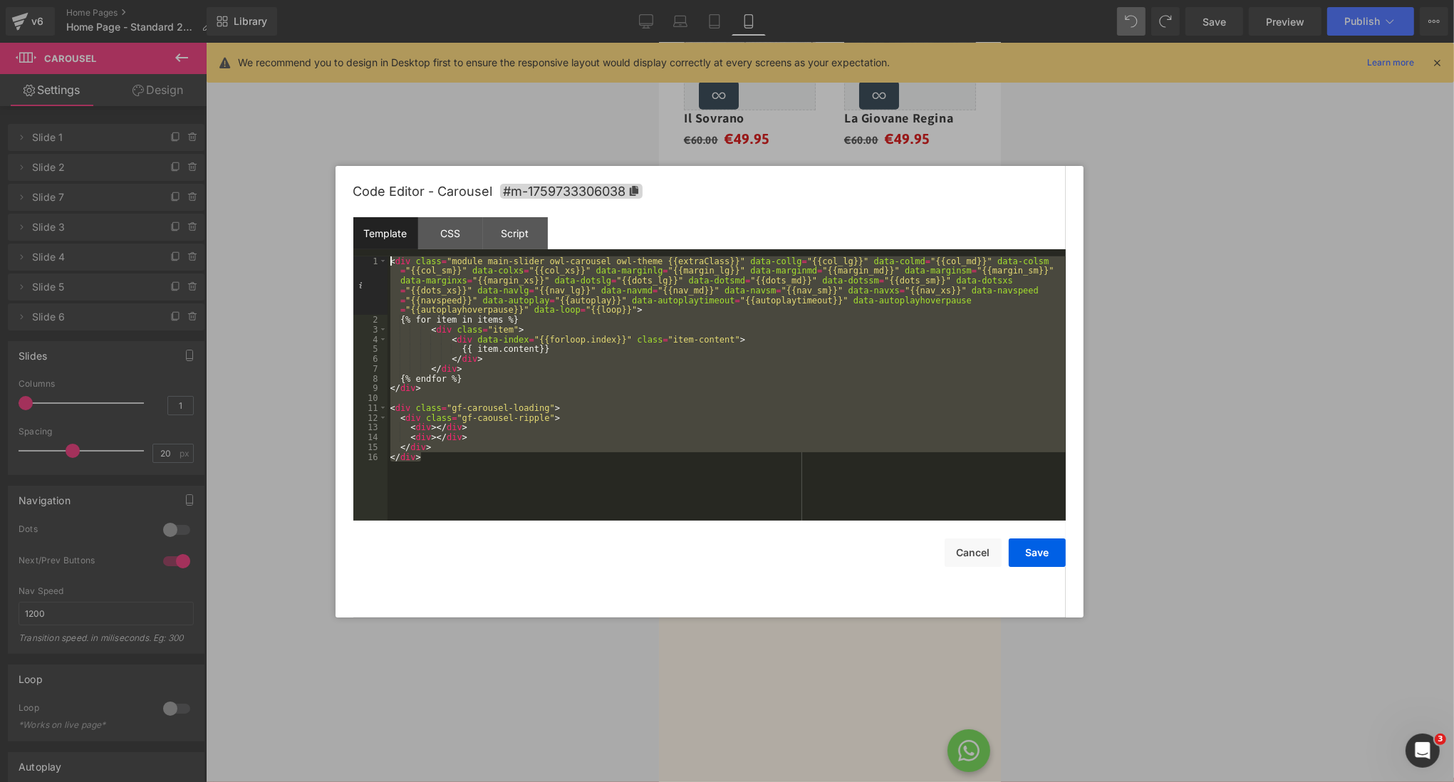
drag, startPoint x: 526, startPoint y: 478, endPoint x: 366, endPoint y: 217, distance: 306.1
click at [366, 217] on div "Template CSS Script Data 1 2 3 4 5 6 7 8 9 10 11 12 13 14 15 16 < div class = "…" at bounding box center [709, 369] width 713 height 304
drag, startPoint x: 438, startPoint y: 465, endPoint x: 376, endPoint y: 242, distance: 230.8
click at [368, 240] on div "Template CSS Script Data 1 2 3 4 5 6 7 8 9 10 11 12 13 14 15 16 < div class = "…" at bounding box center [709, 369] width 713 height 304
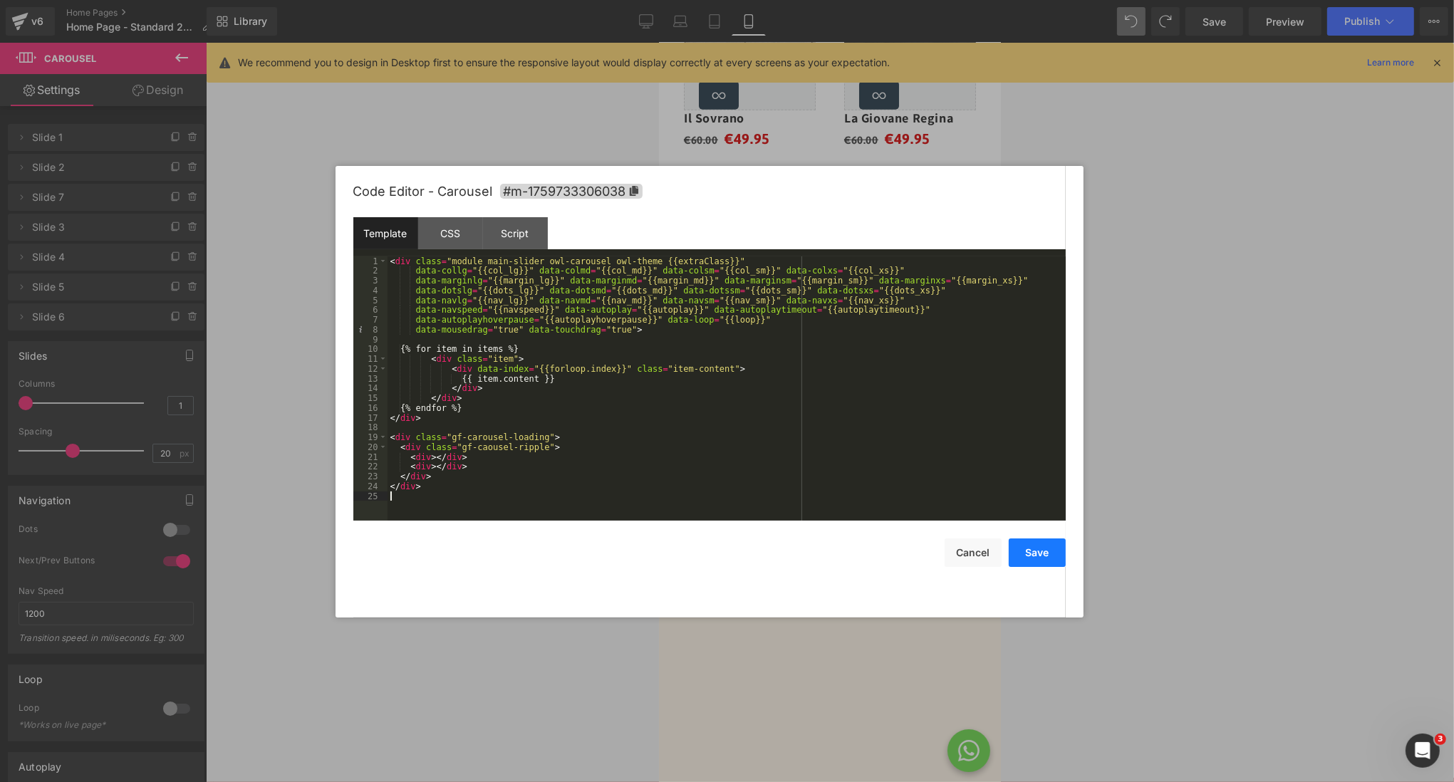
click at [1044, 554] on button "Save" at bounding box center [1037, 553] width 57 height 29
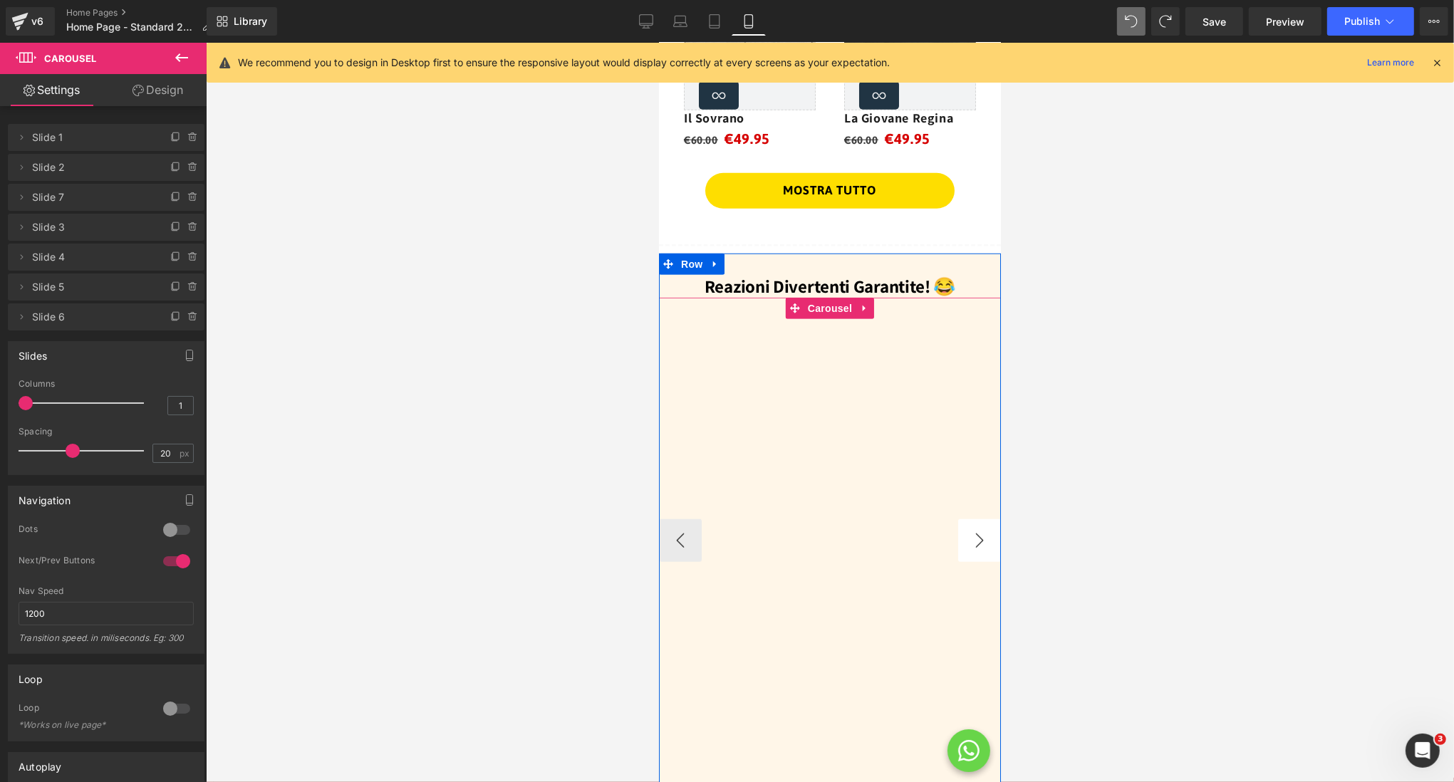
click at [976, 539] on button "›" at bounding box center [979, 540] width 43 height 43
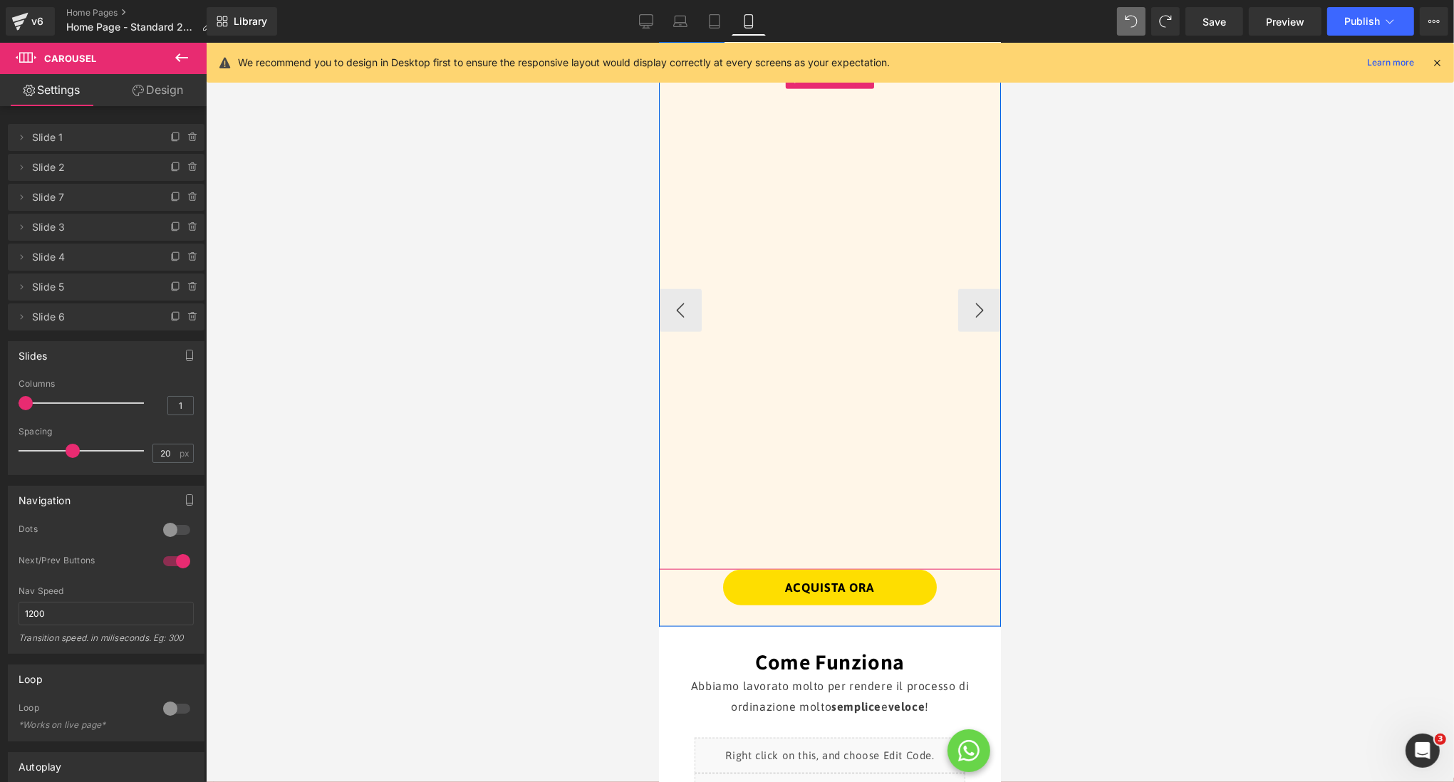
scroll to position [1626, 0]
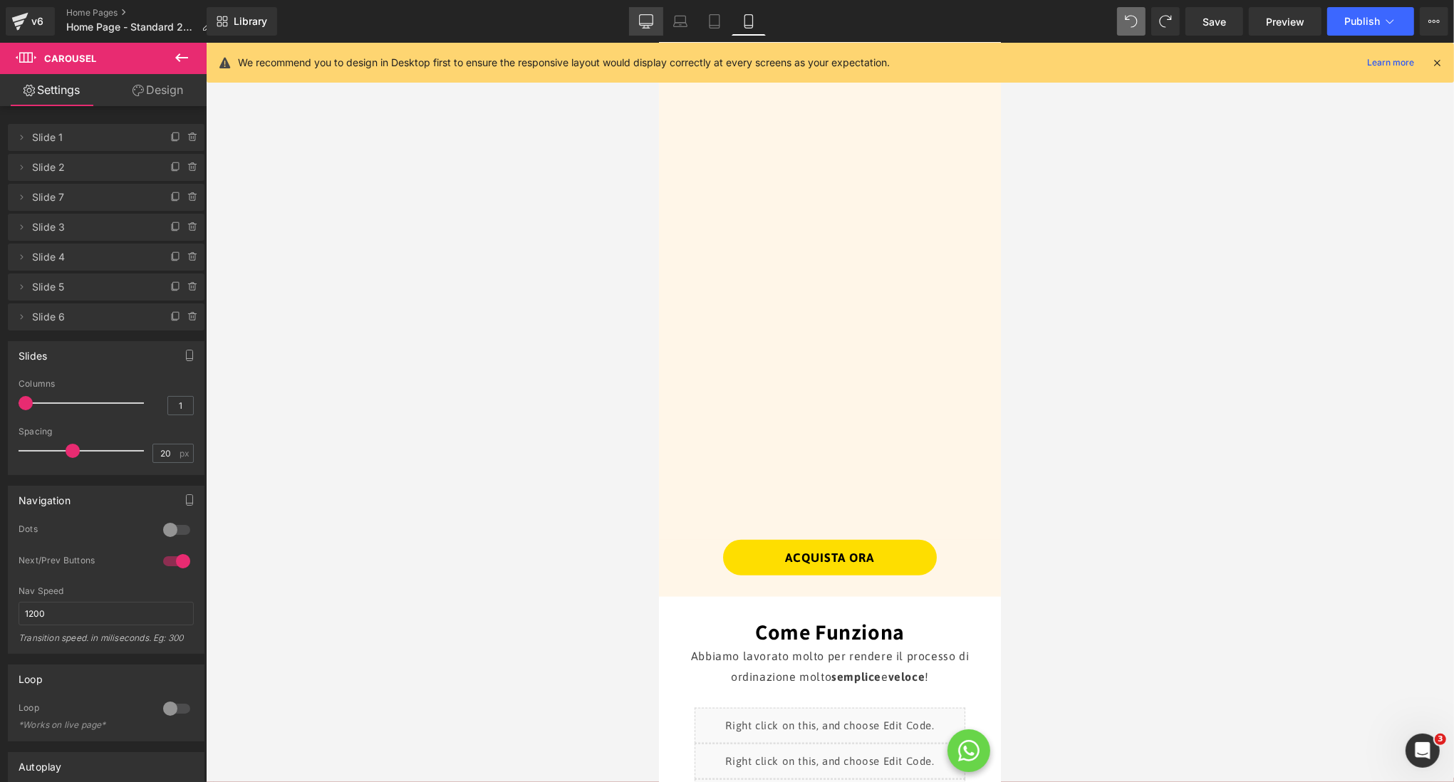
click at [646, 18] on icon at bounding box center [646, 21] width 14 height 14
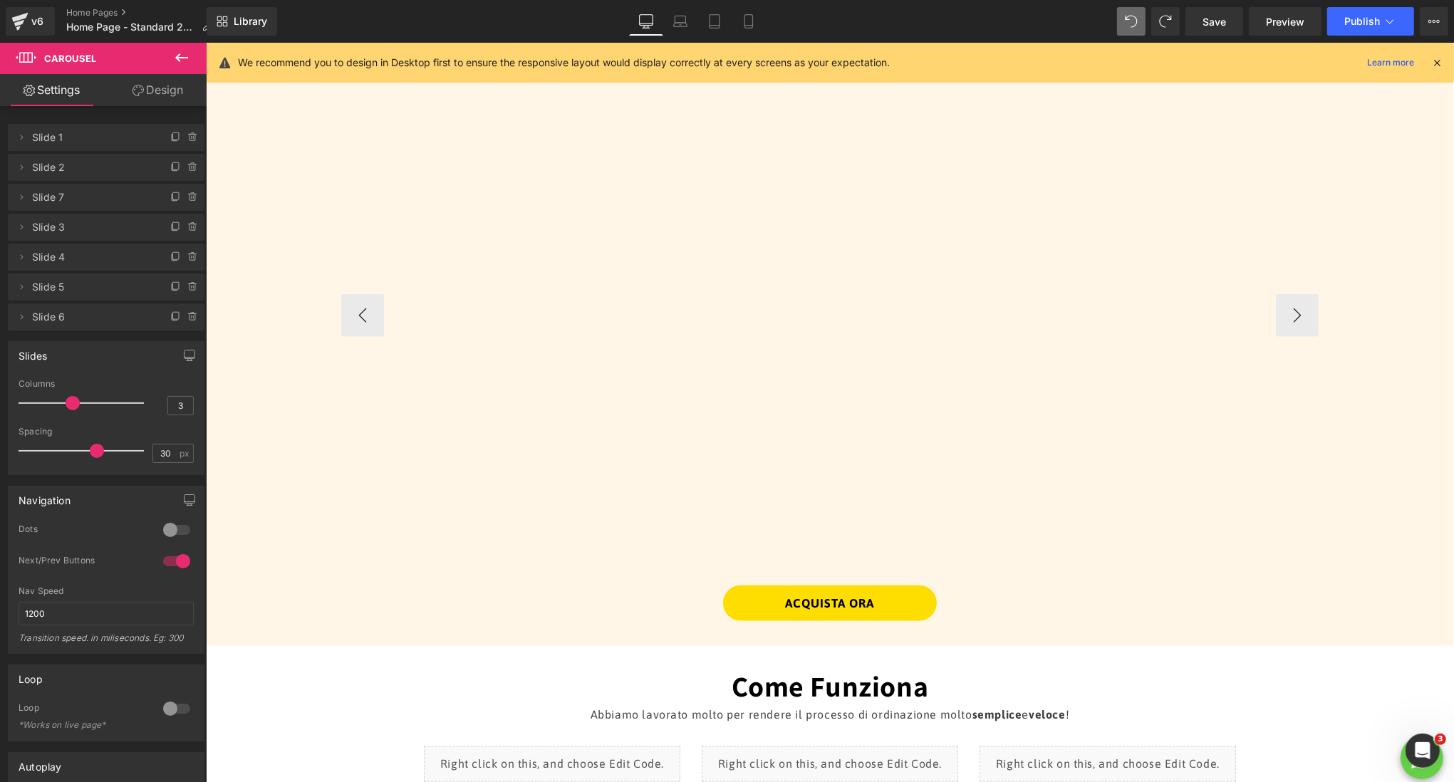
scroll to position [1393, 0]
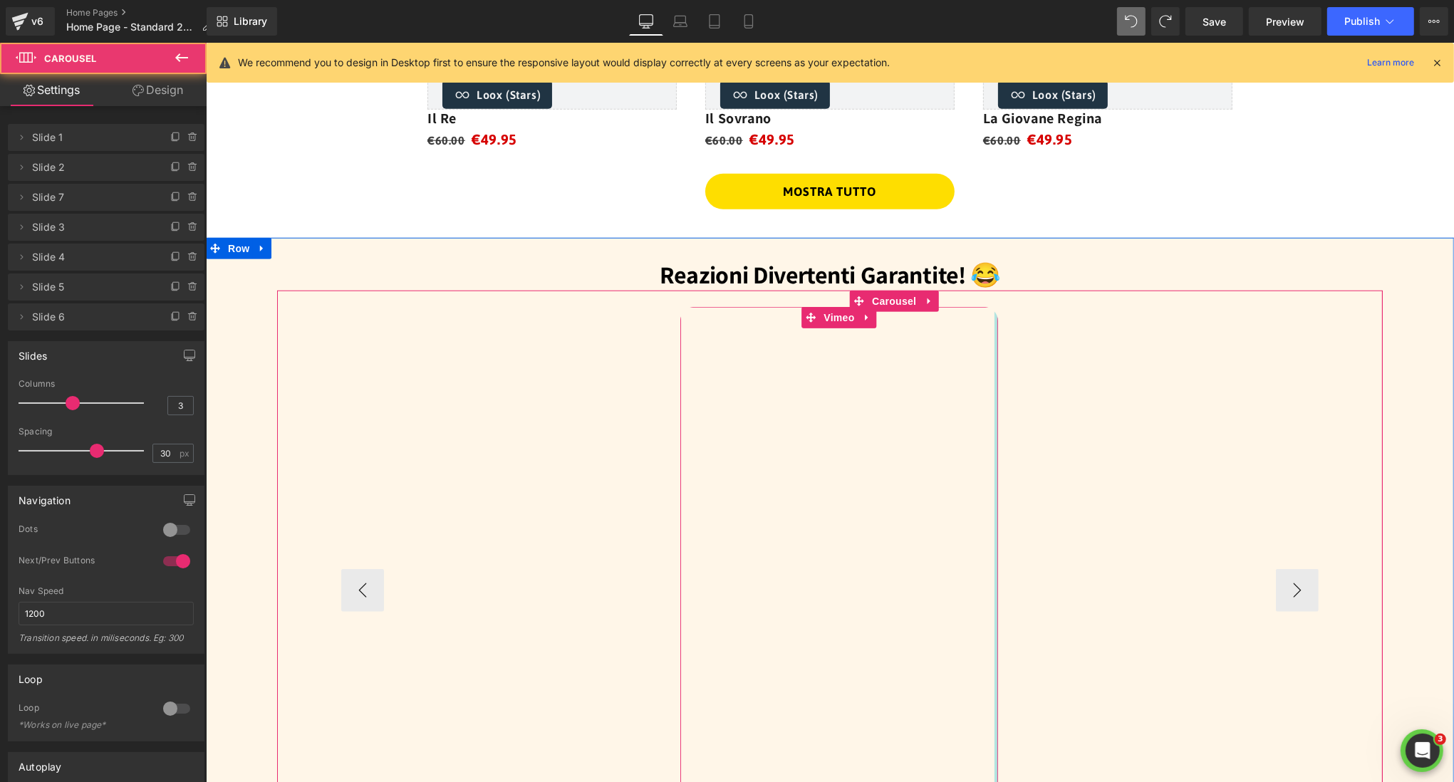
click at [1000, 433] on div "Vimeo Vimeo Vimeo Vimeo Vimeo" at bounding box center [171, 590] width 2374 height 567
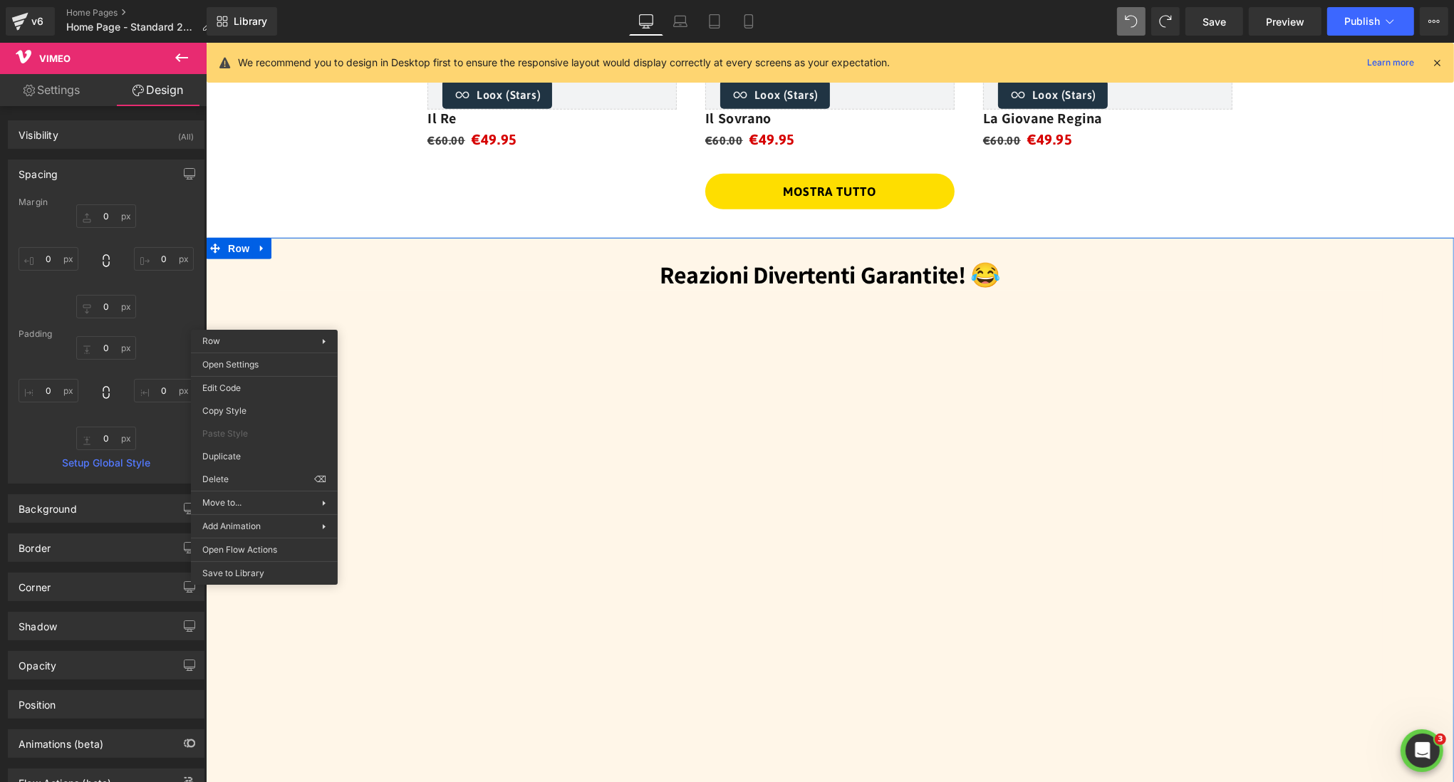
click at [343, 267] on h3 "Reazioni Divertenti Garantite! 😂" at bounding box center [829, 274] width 1106 height 31
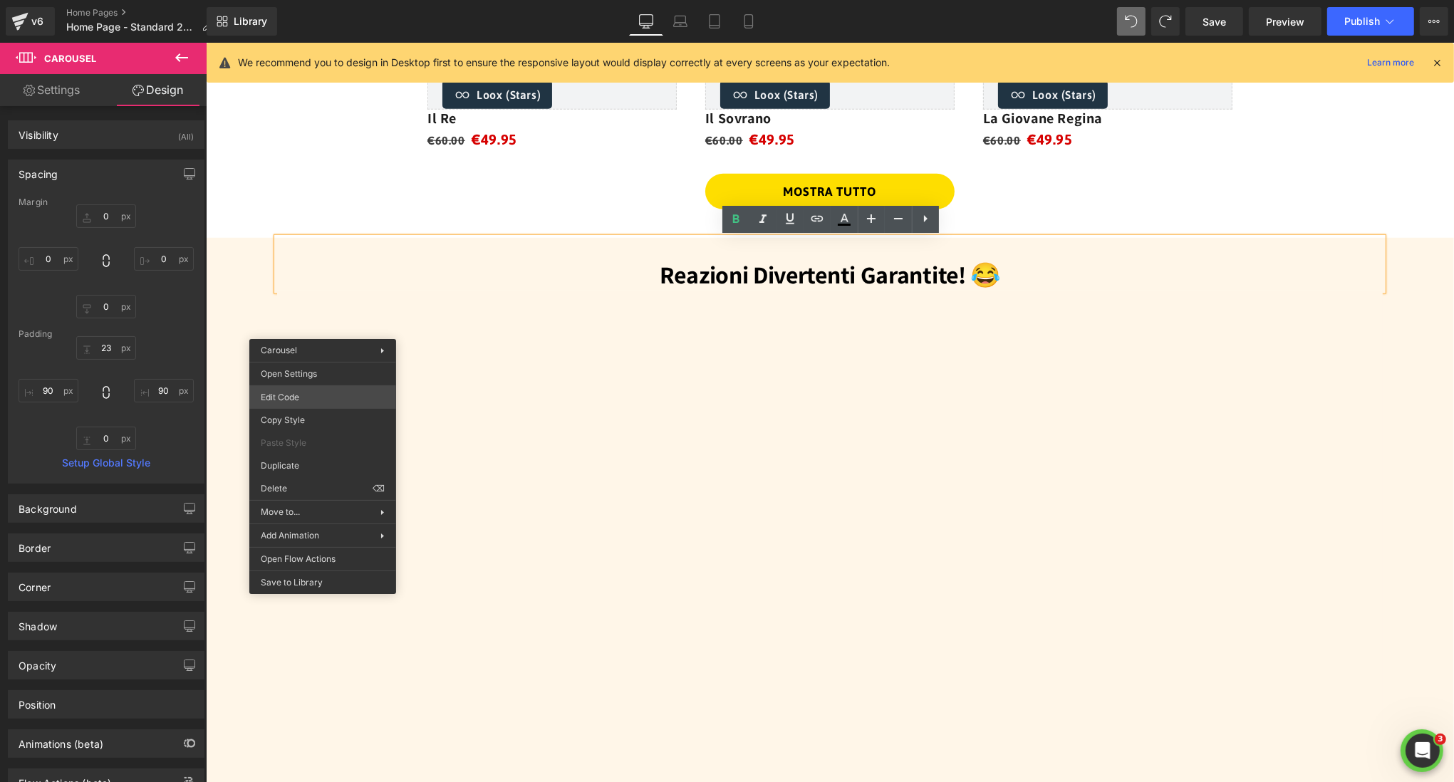
click at [321, 395] on body "Carousel You are previewing how the will restyle your page. You can not edit El…" at bounding box center [727, 391] width 1454 height 782
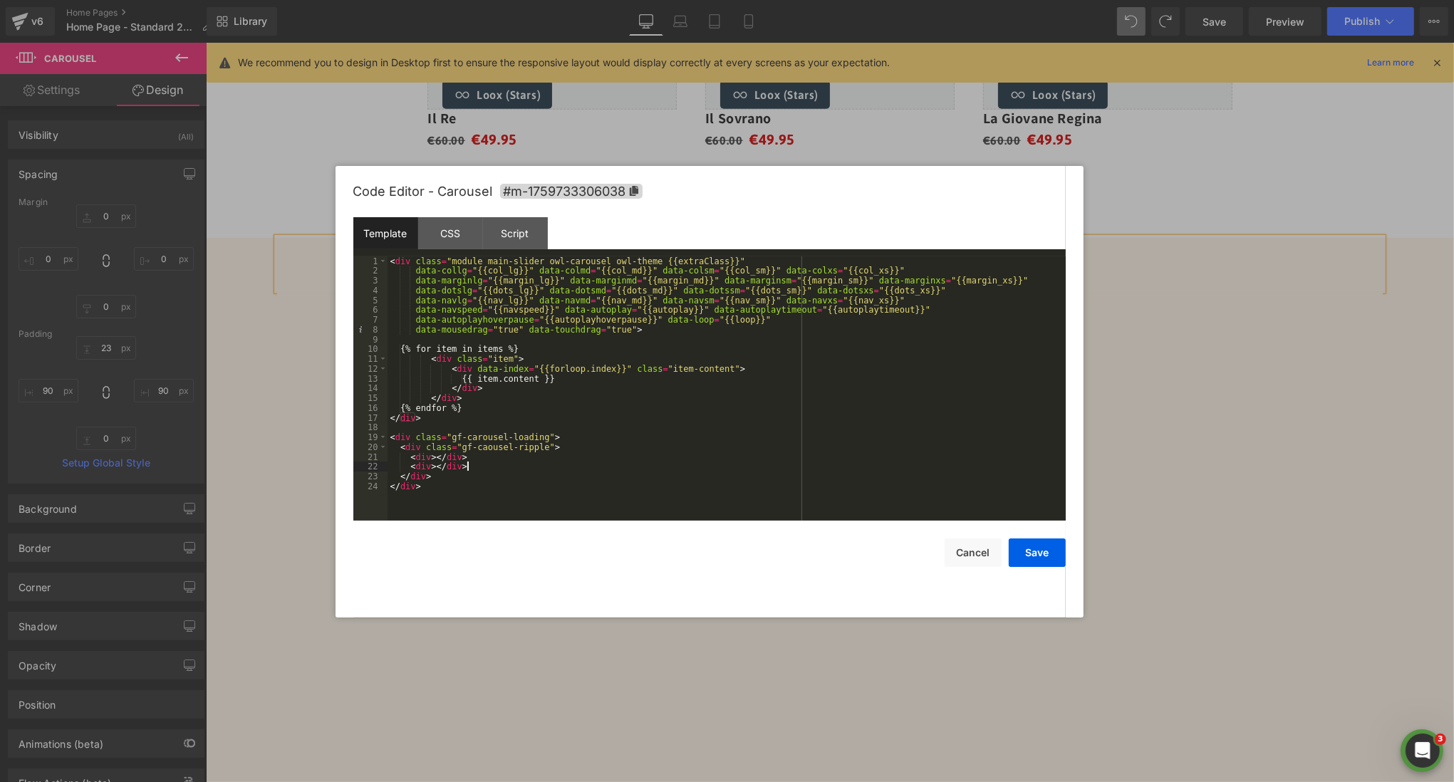
click at [499, 467] on div "< div class = "module main-slider owl-carousel owl-theme {{extraClass}}" data-c…" at bounding box center [727, 399] width 678 height 284
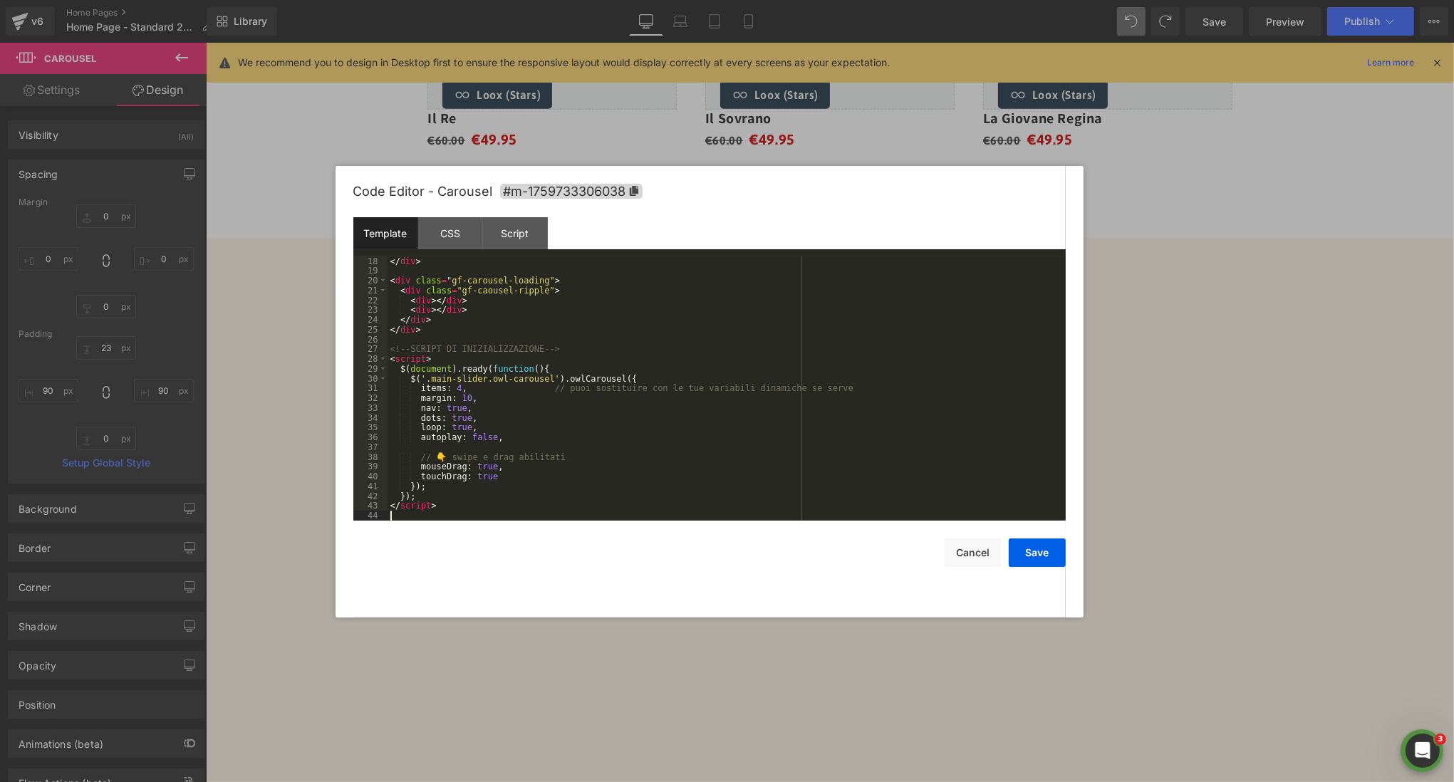
scroll to position [0, 0]
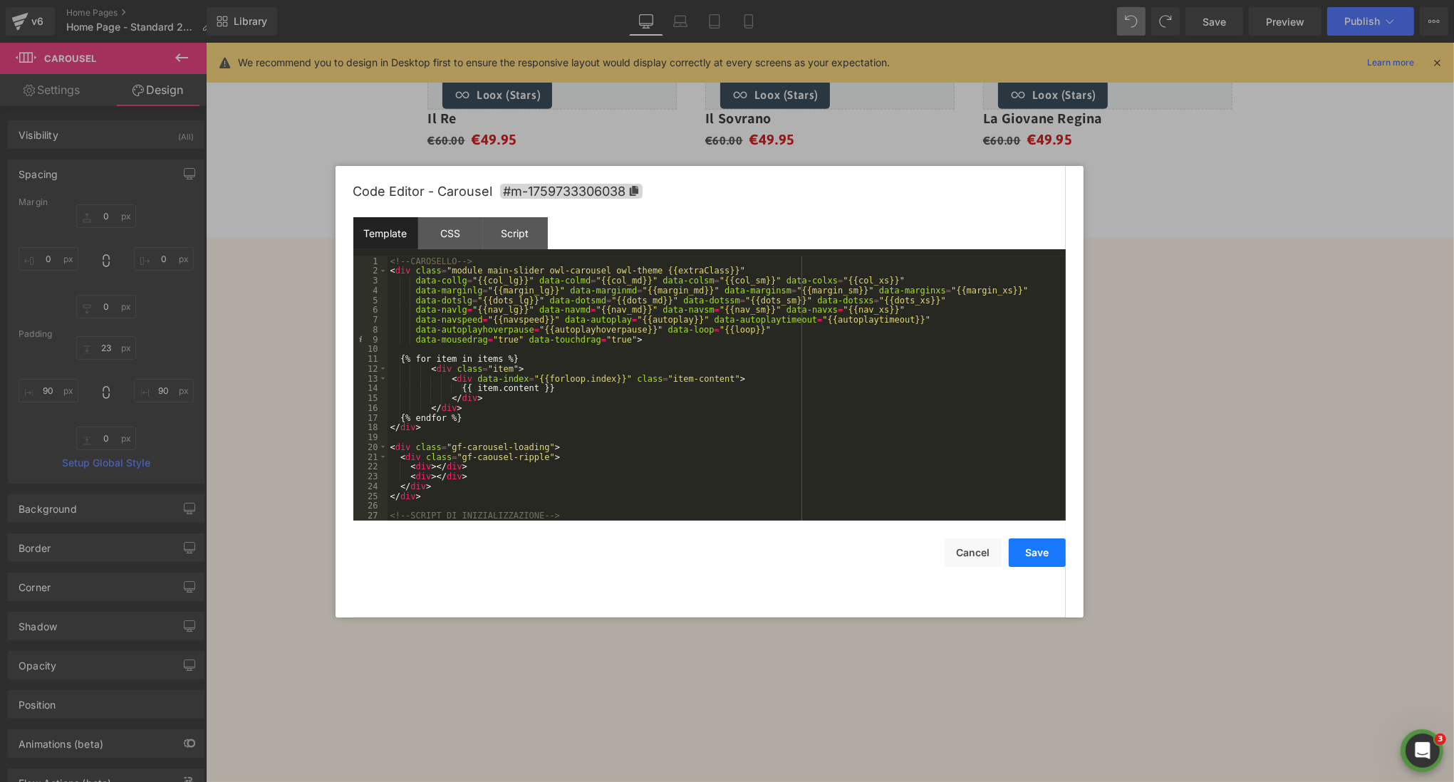
click at [1031, 547] on button "Save" at bounding box center [1037, 553] width 57 height 29
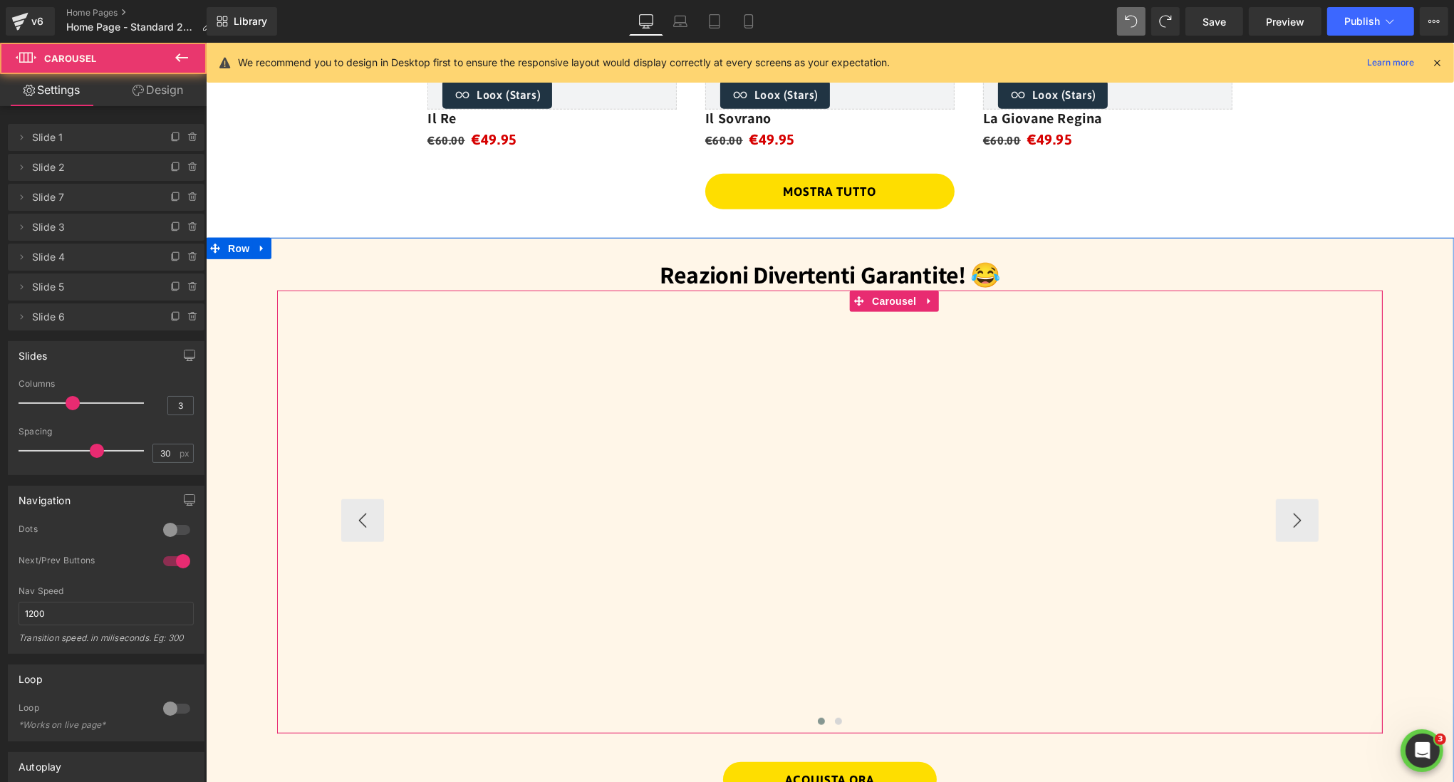
drag, startPoint x: 1210, startPoint y: 522, endPoint x: 737, endPoint y: 522, distance: 472.4
click at [737, 522] on div "Vimeo Vimeo Vimeo Vimeo Vimeo Vimeo Vimeo Vimeo" at bounding box center [732, 520] width 3696 height 427
drag, startPoint x: 719, startPoint y: 518, endPoint x: 1226, endPoint y: 511, distance: 506.7
click at [1226, 511] on div "Vimeo Vimeo Vimeo Vimeo Vimeo Vimeo Vimeo Vimeo" at bounding box center [1186, 520] width 3696 height 427
drag, startPoint x: 965, startPoint y: 405, endPoint x: 777, endPoint y: 401, distance: 187.4
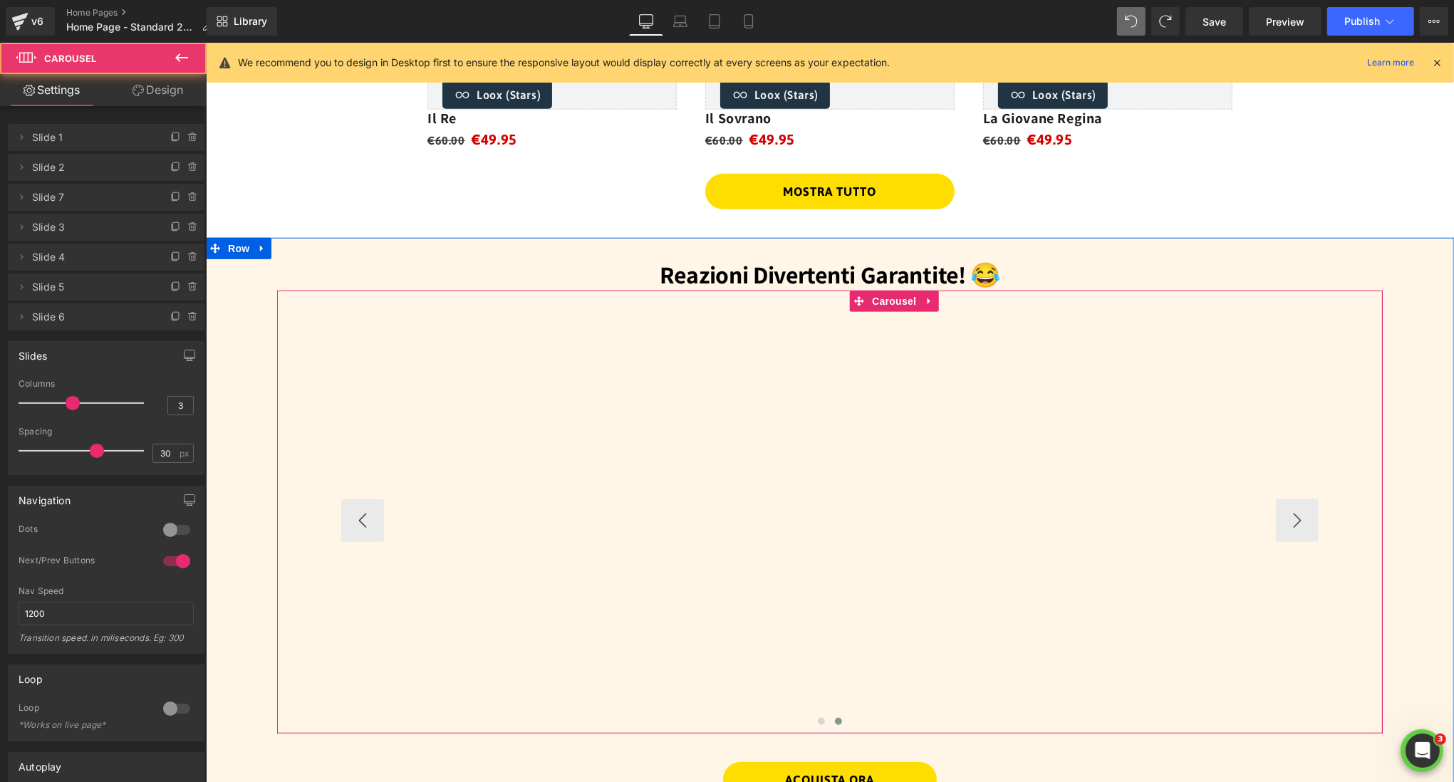
click at [782, 403] on div "Vimeo Vimeo Vimeo Vimeo Vimeo Vimeo Vimeo Vimeo" at bounding box center [103, 520] width 3696 height 427
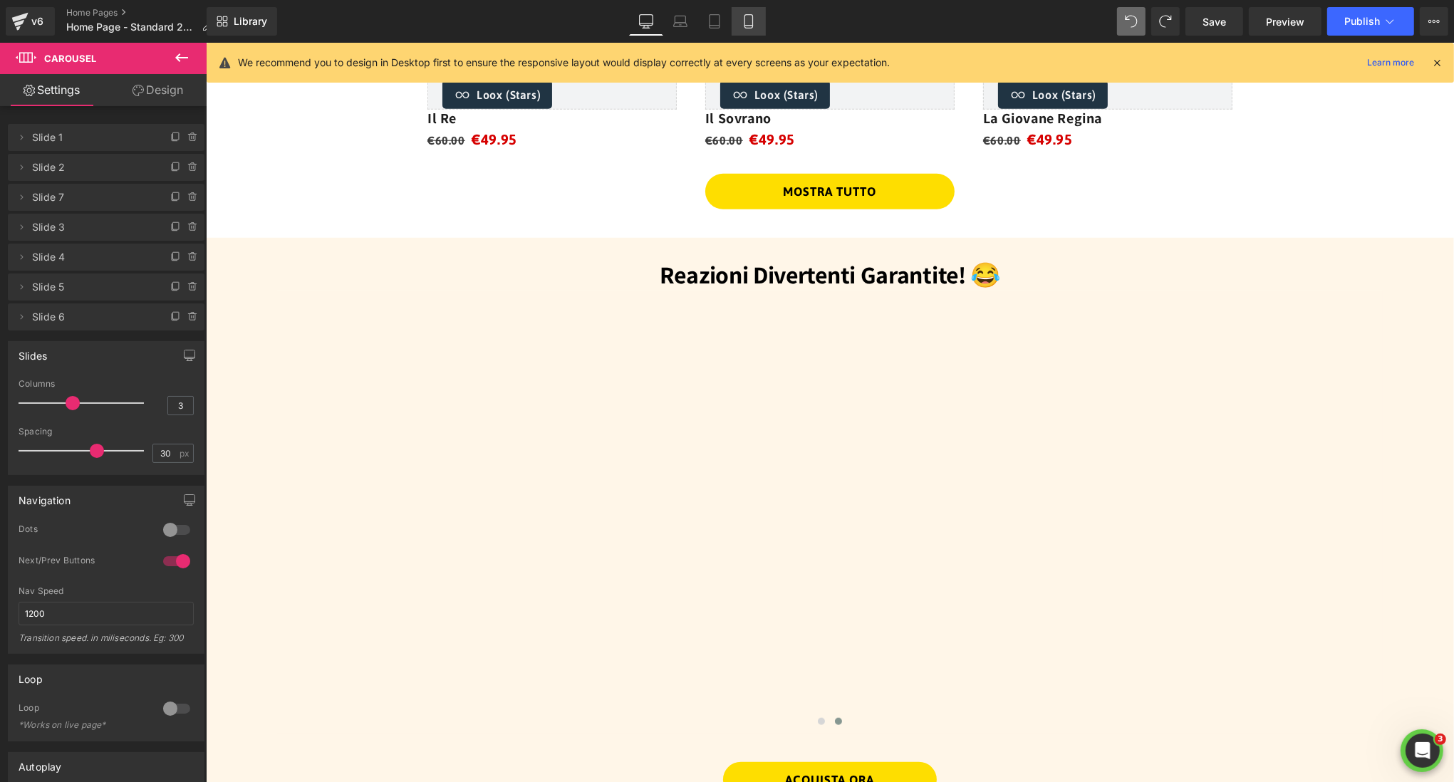
click at [748, 17] on icon at bounding box center [749, 21] width 14 height 14
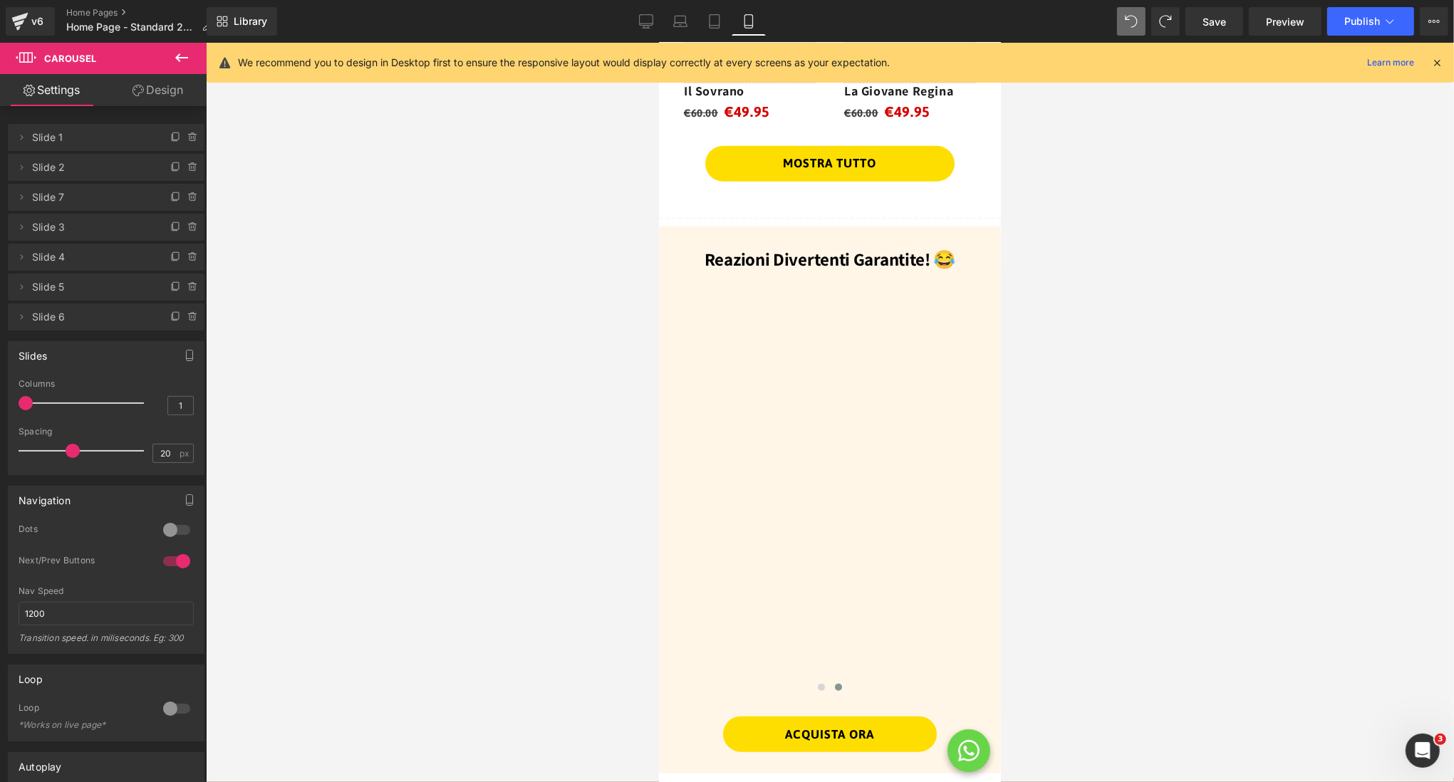
scroll to position [1390, 0]
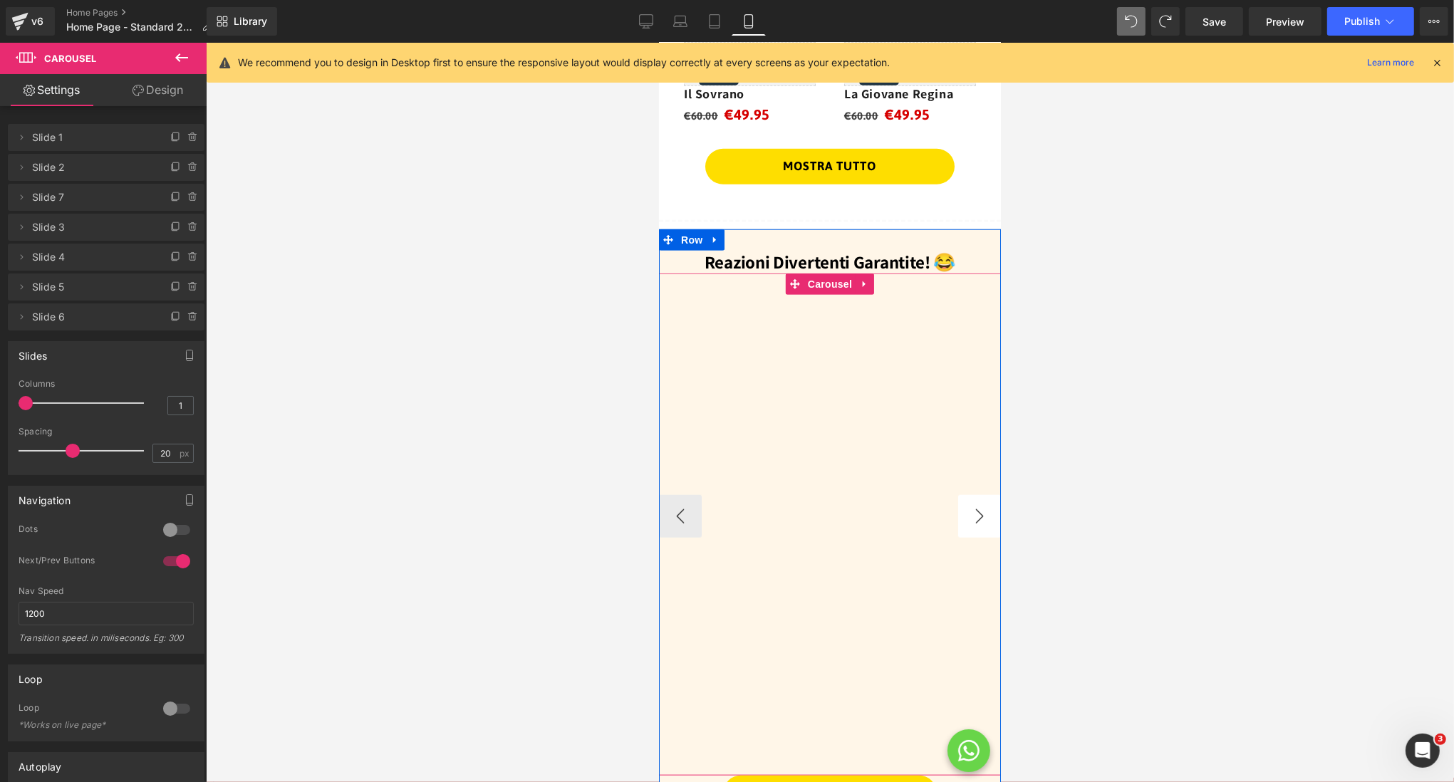
click at [985, 523] on button "›" at bounding box center [979, 516] width 43 height 43
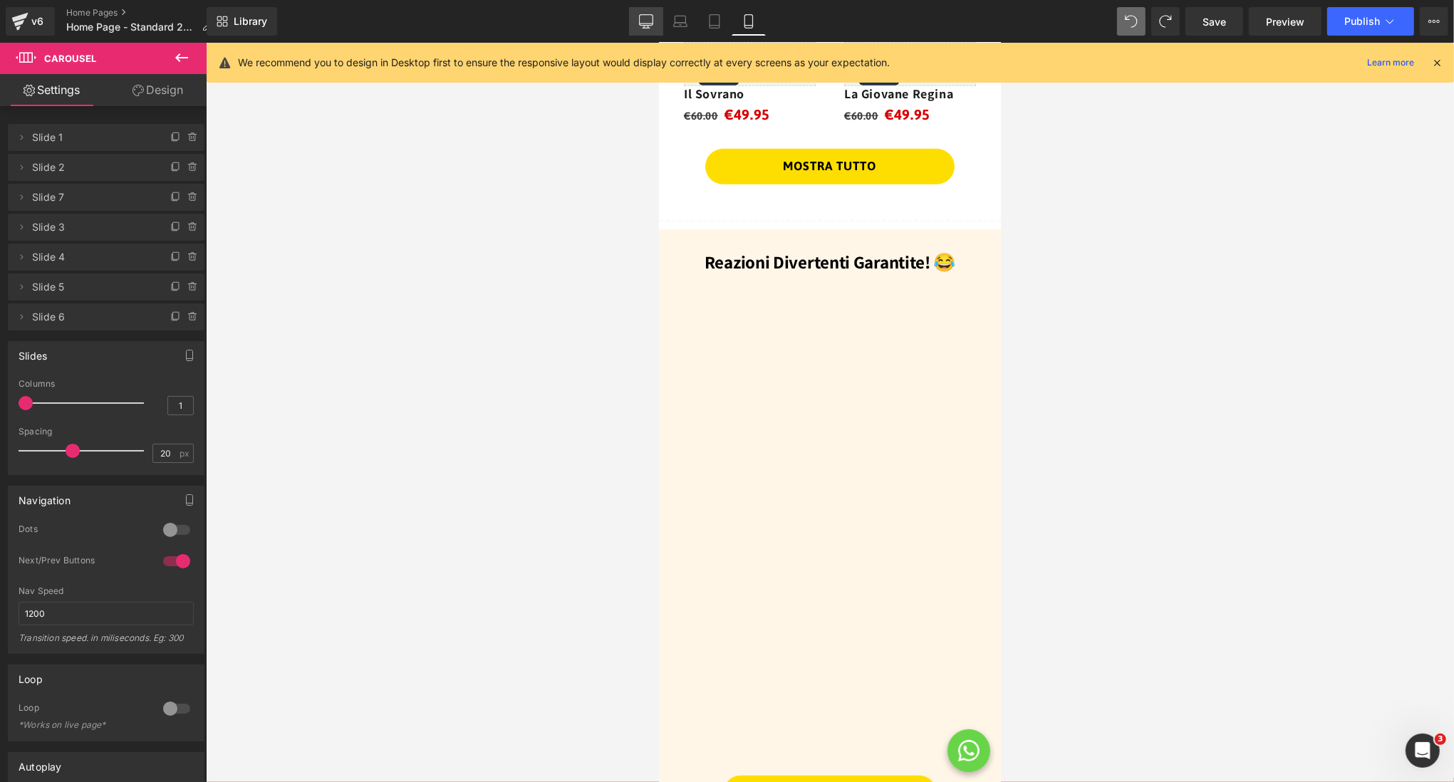
click at [641, 24] on icon at bounding box center [646, 21] width 14 height 14
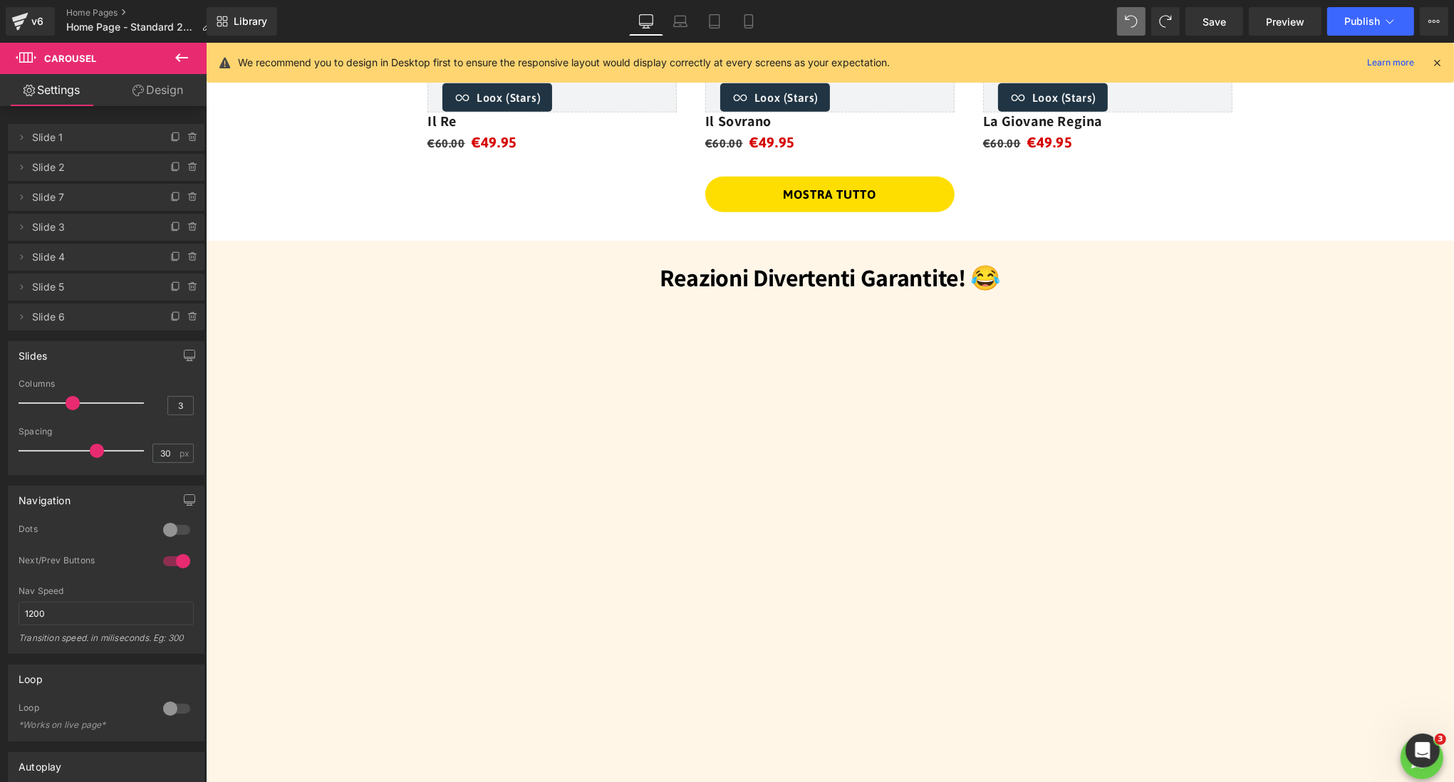
scroll to position [1411, 0]
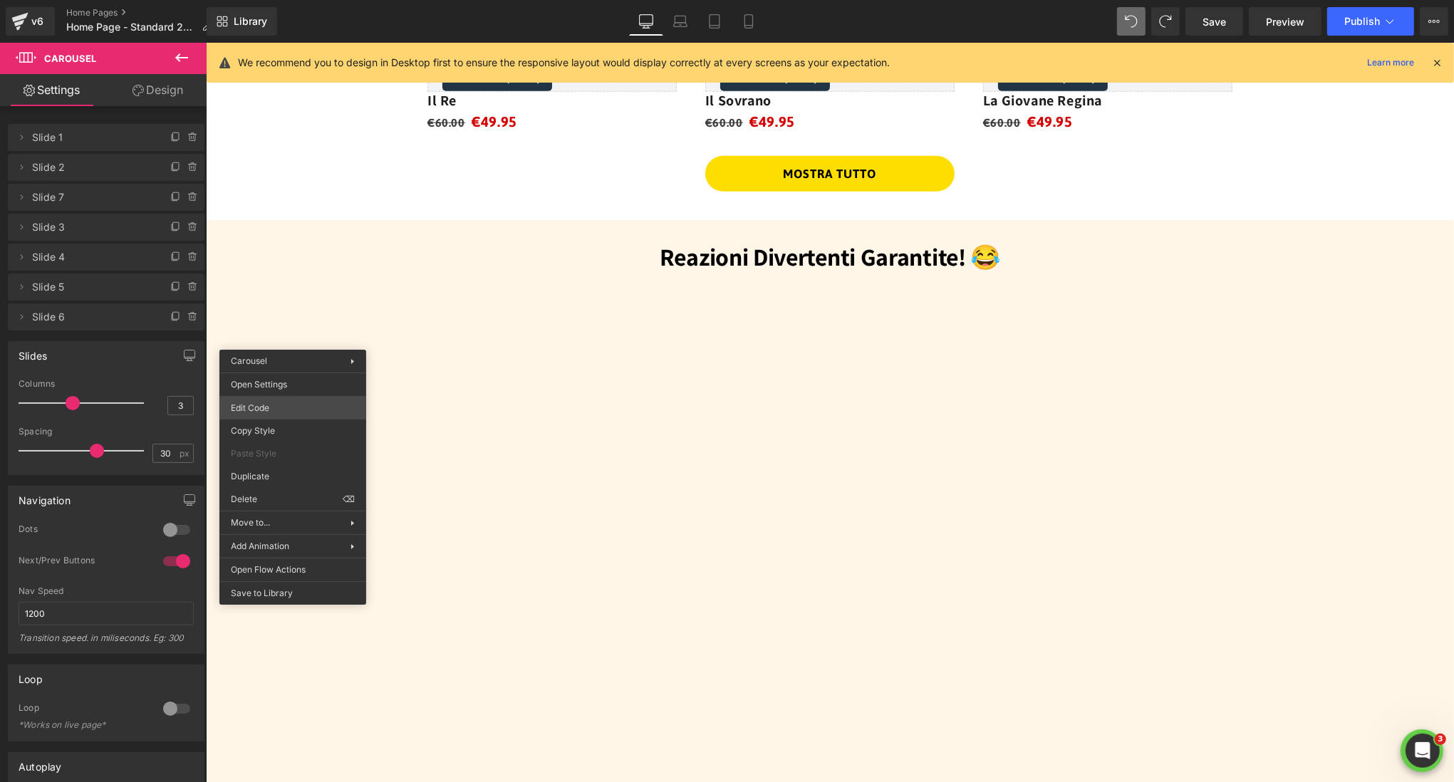
click at [294, 405] on body "Carousel You are previewing how the will restyle your page. You can not edit El…" at bounding box center [727, 391] width 1454 height 782
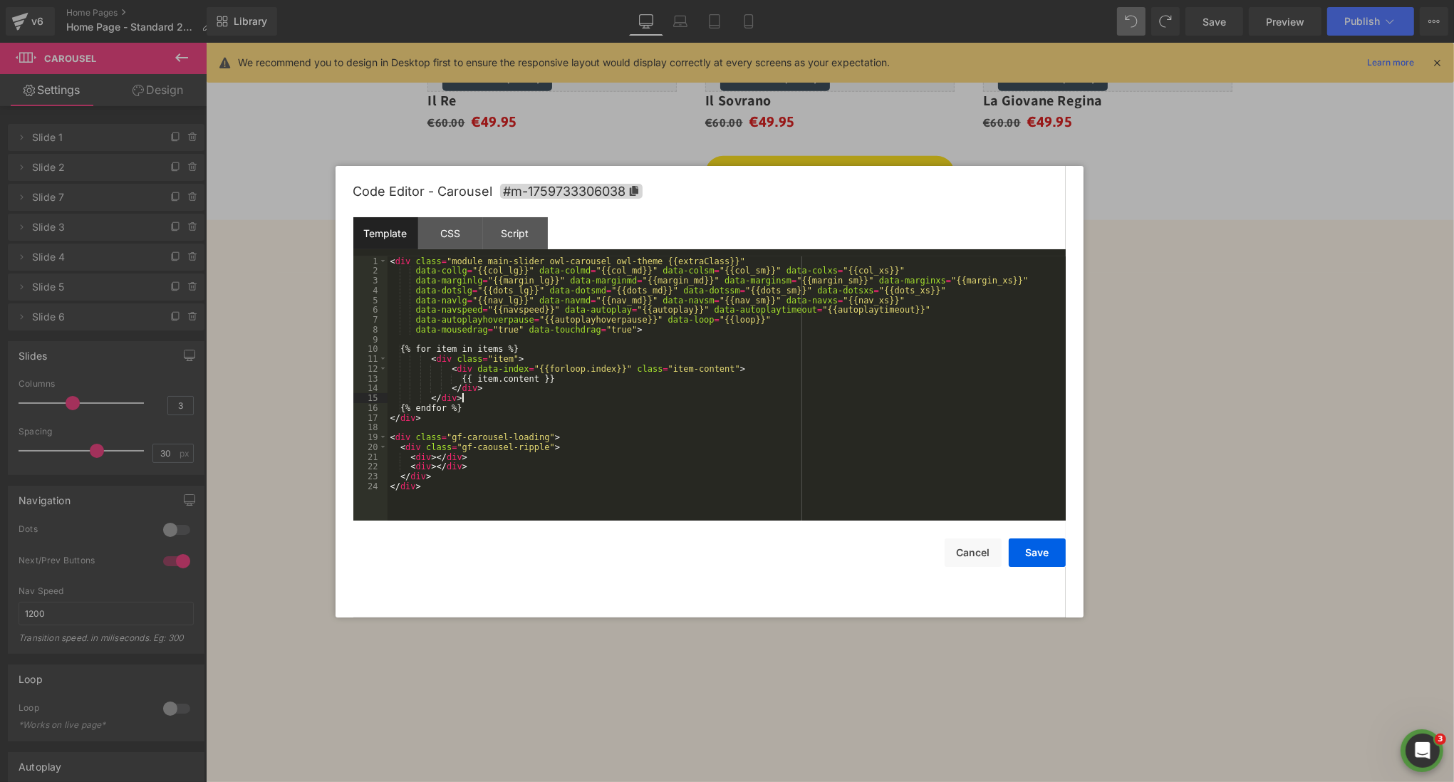
click at [499, 402] on div "< div class = "module main-slider owl-carousel owl-theme {{extraClass}}" data-c…" at bounding box center [727, 399] width 678 height 284
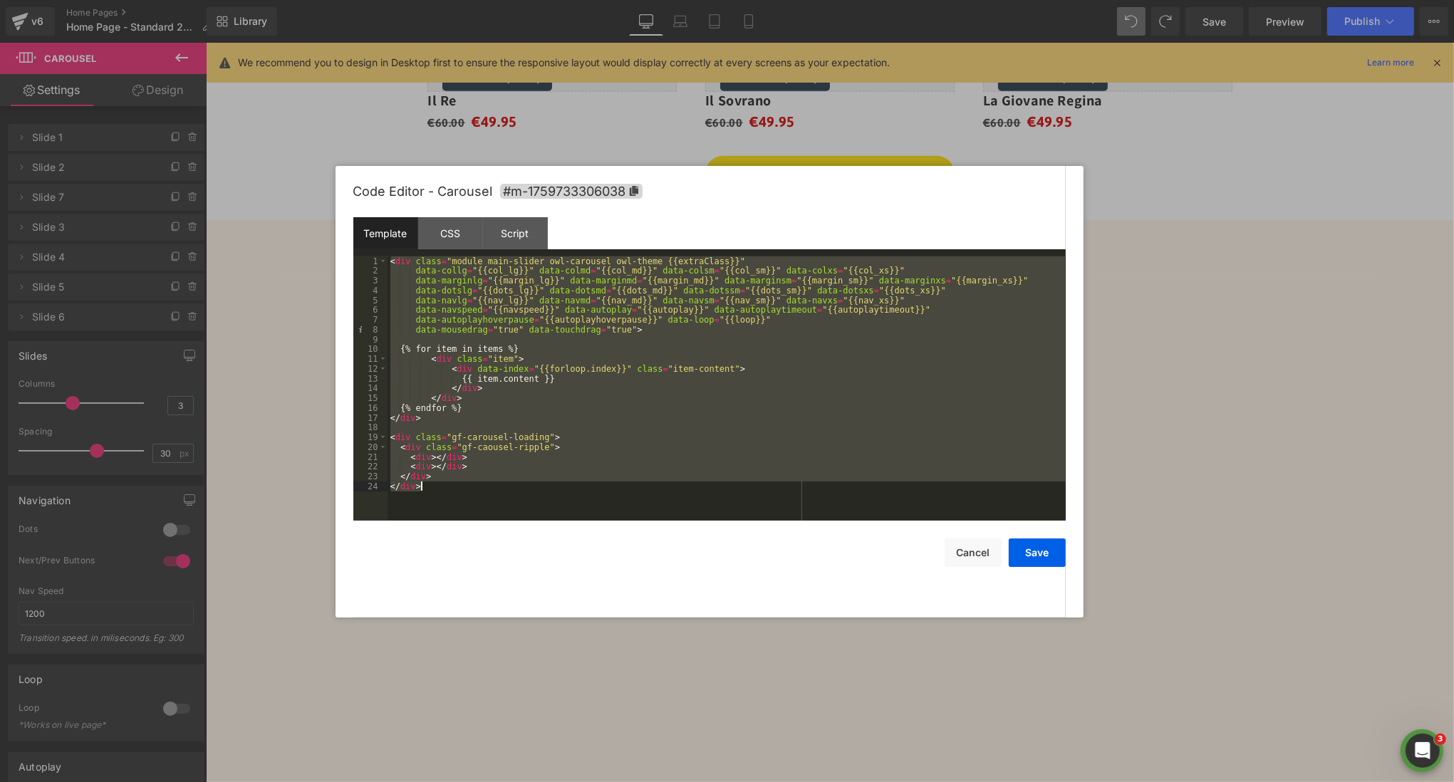
scroll to position [166, 0]
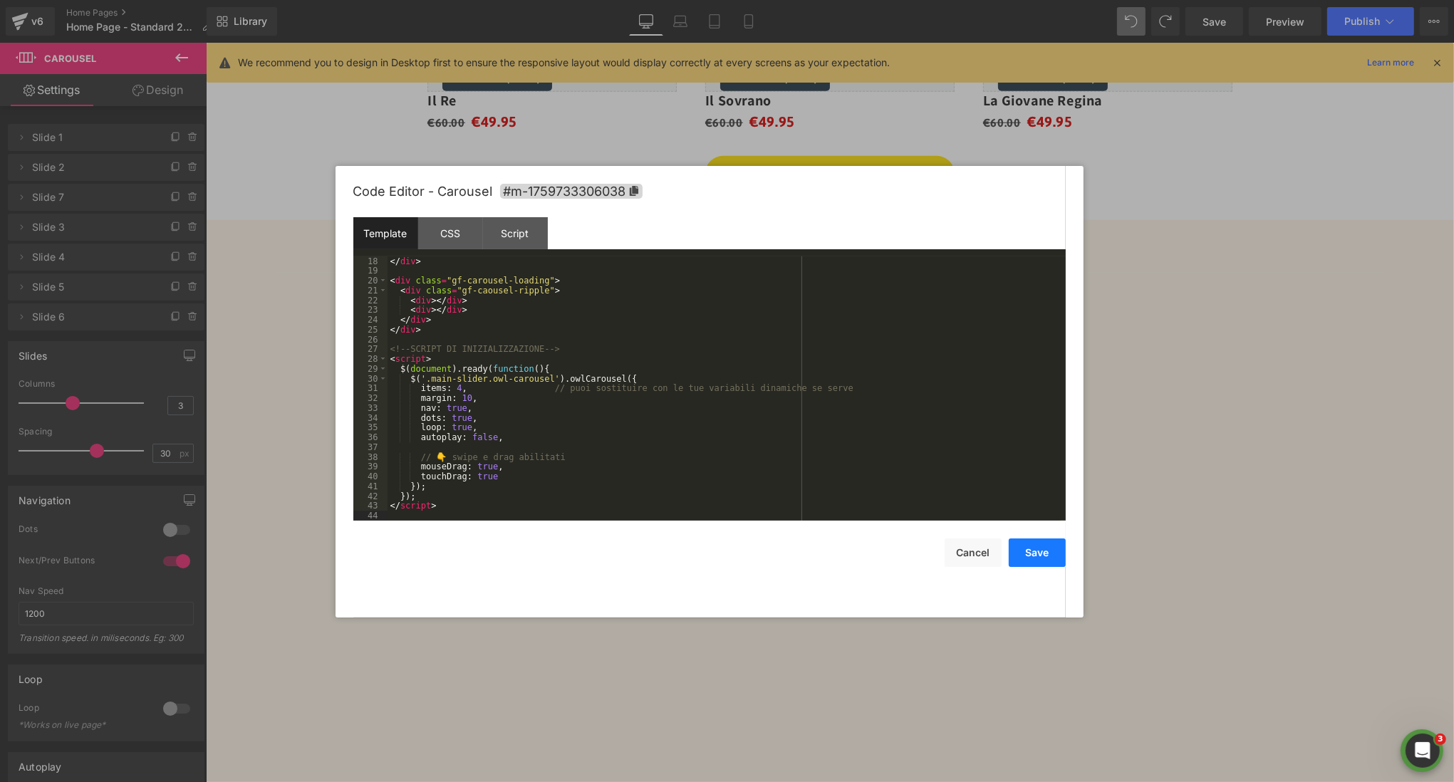
click at [1047, 547] on button "Save" at bounding box center [1037, 553] width 57 height 29
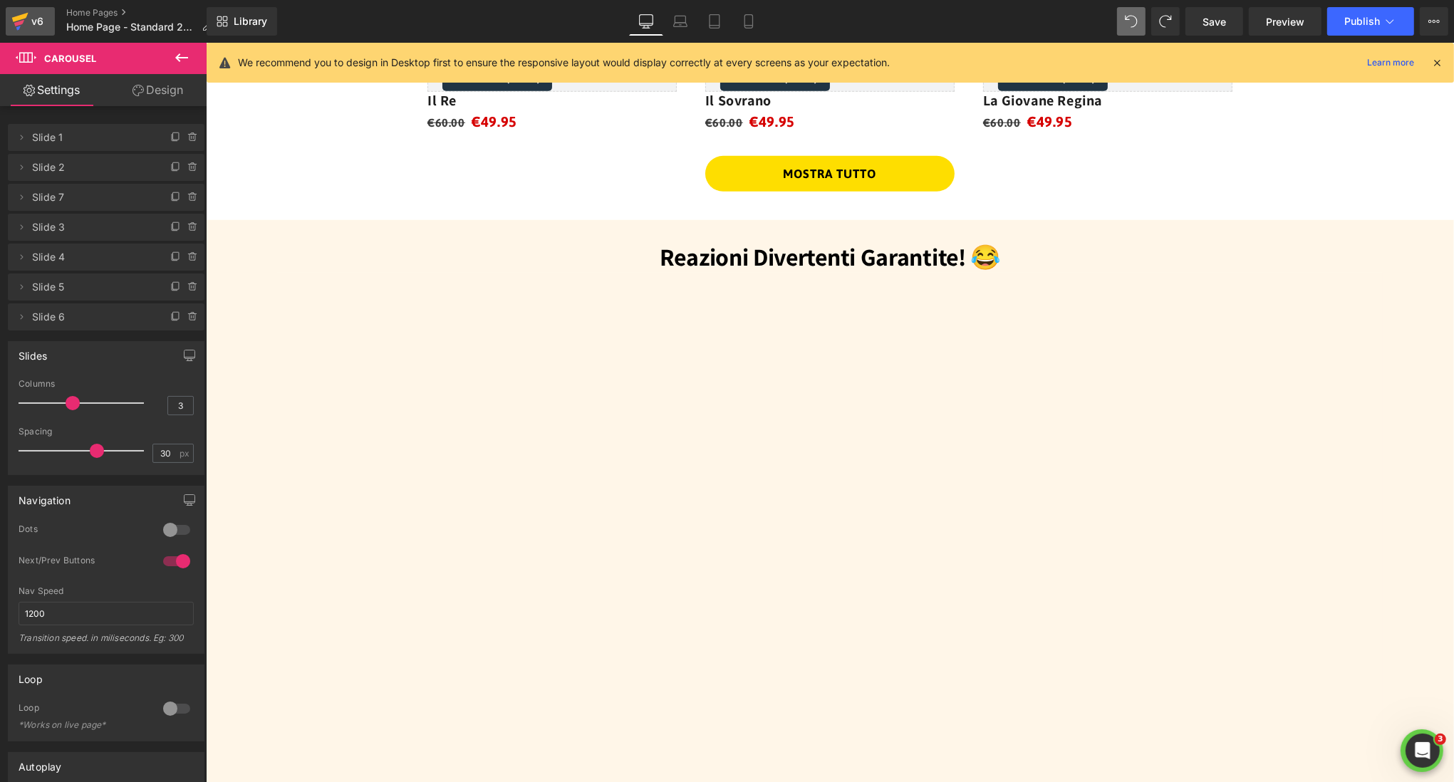
drag, startPoint x: 48, startPoint y: 16, endPoint x: 517, endPoint y: 188, distance: 499.3
click at [48, 16] on link "v6" at bounding box center [30, 21] width 49 height 29
